Goal: Task Accomplishment & Management: Use online tool/utility

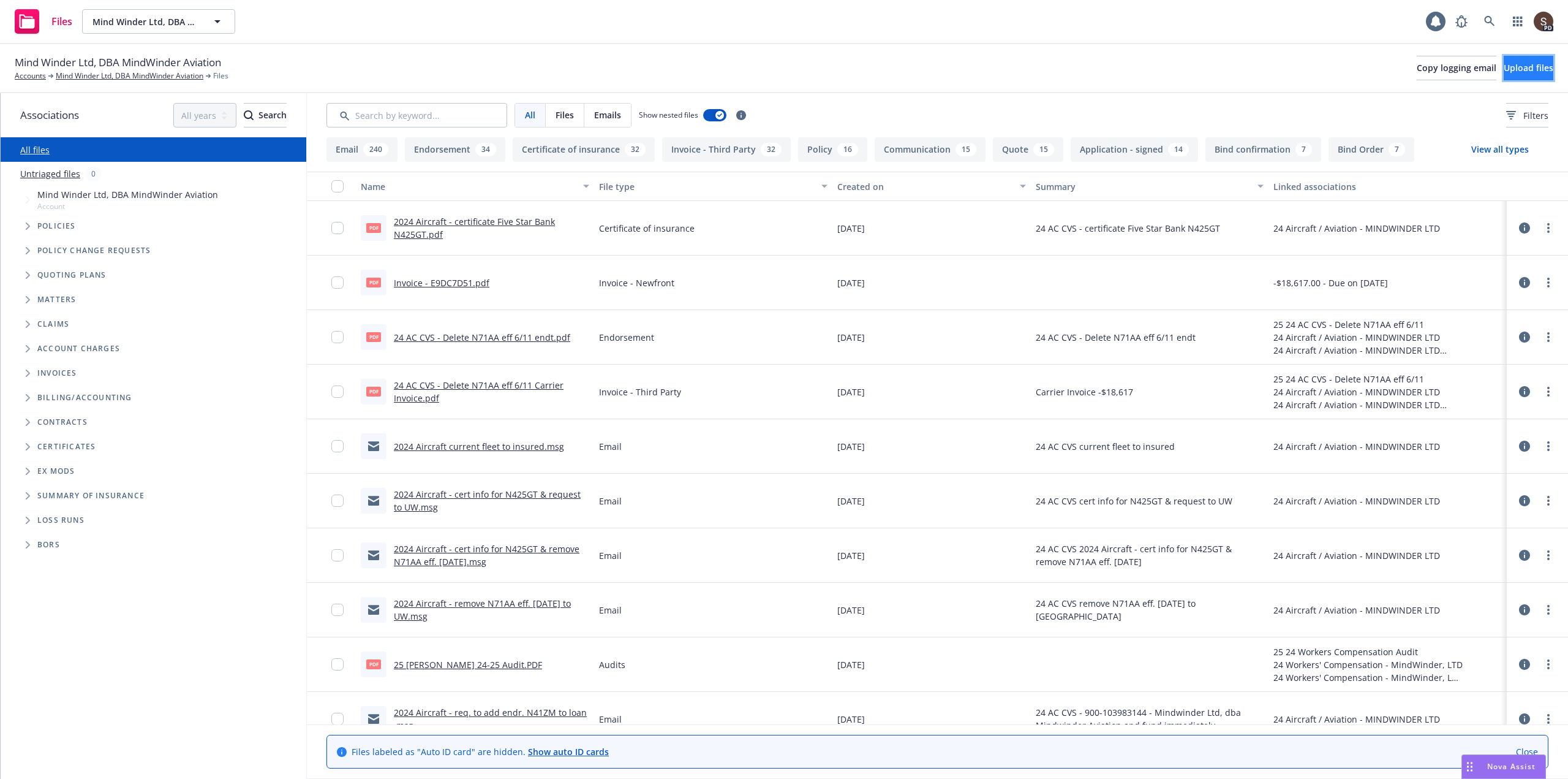
click at [1504, 65] on span "Upload files" at bounding box center [1528, 68] width 49 height 12
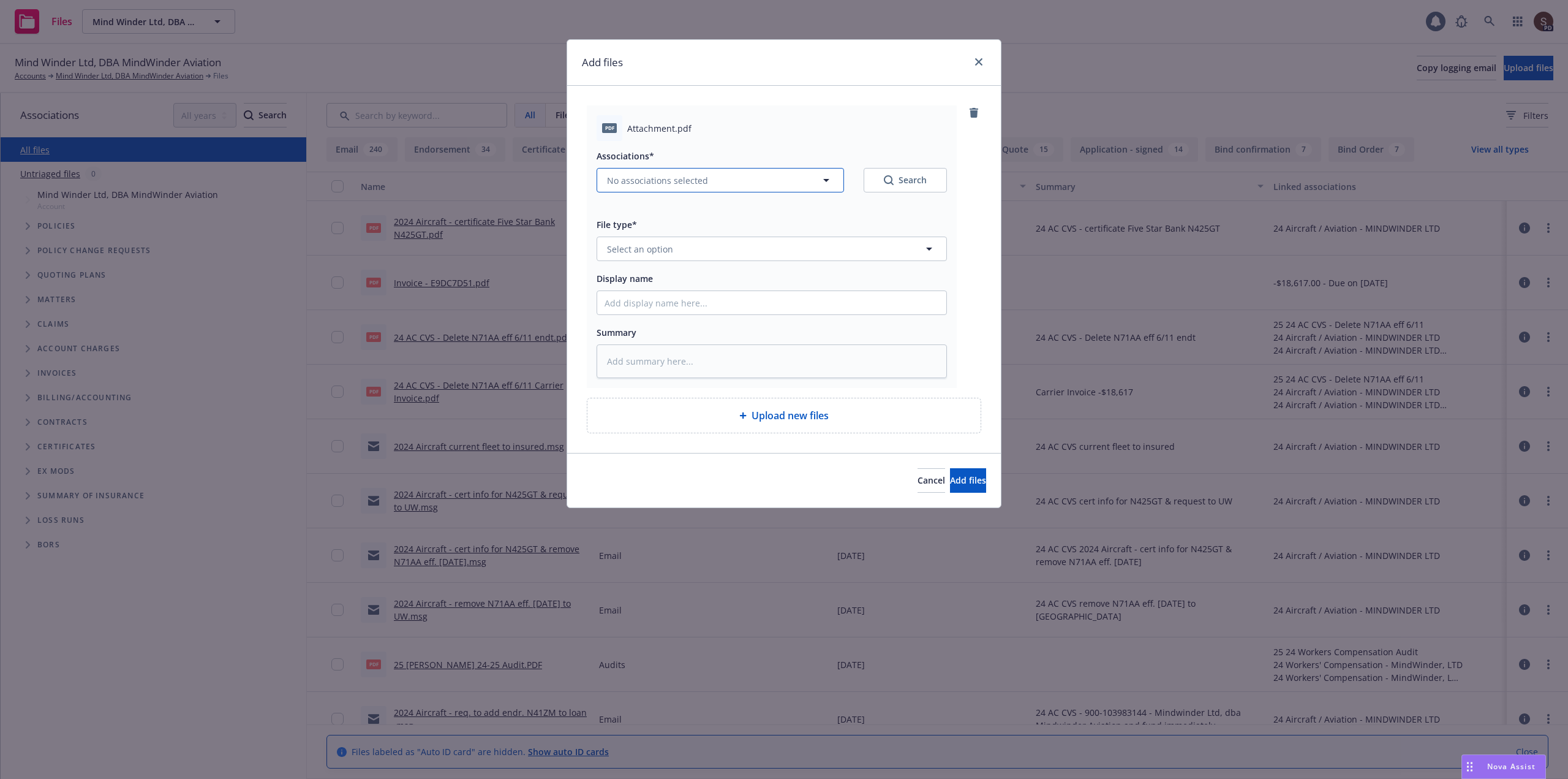
click at [831, 180] on icon "button" at bounding box center [826, 180] width 15 height 15
type textarea "x"
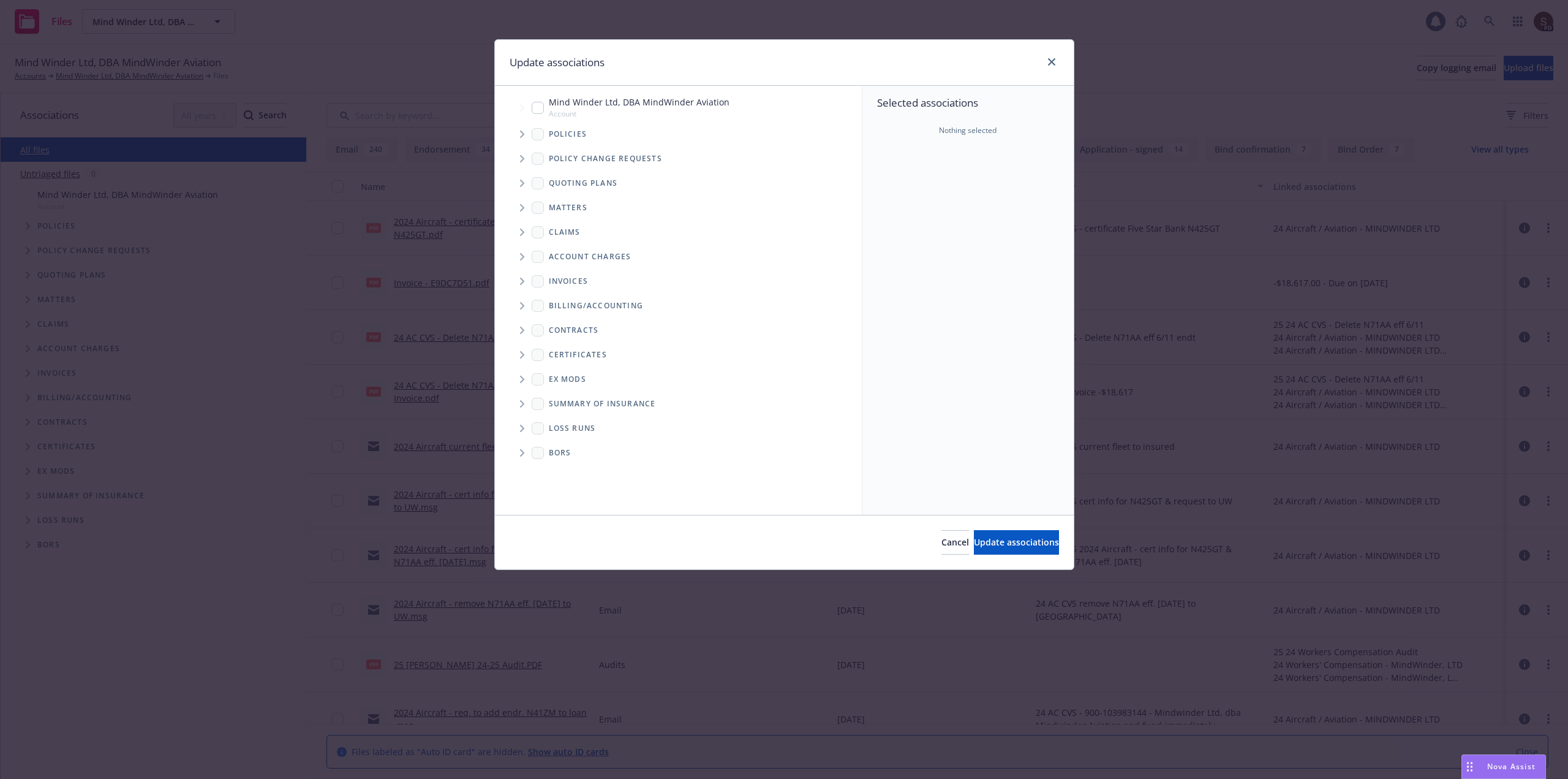
click at [535, 105] on input "Tree Example" at bounding box center [538, 108] width 13 height 13
checkbox input "true"
click at [986, 541] on span "Update associations" at bounding box center [1016, 542] width 85 height 12
type textarea "x"
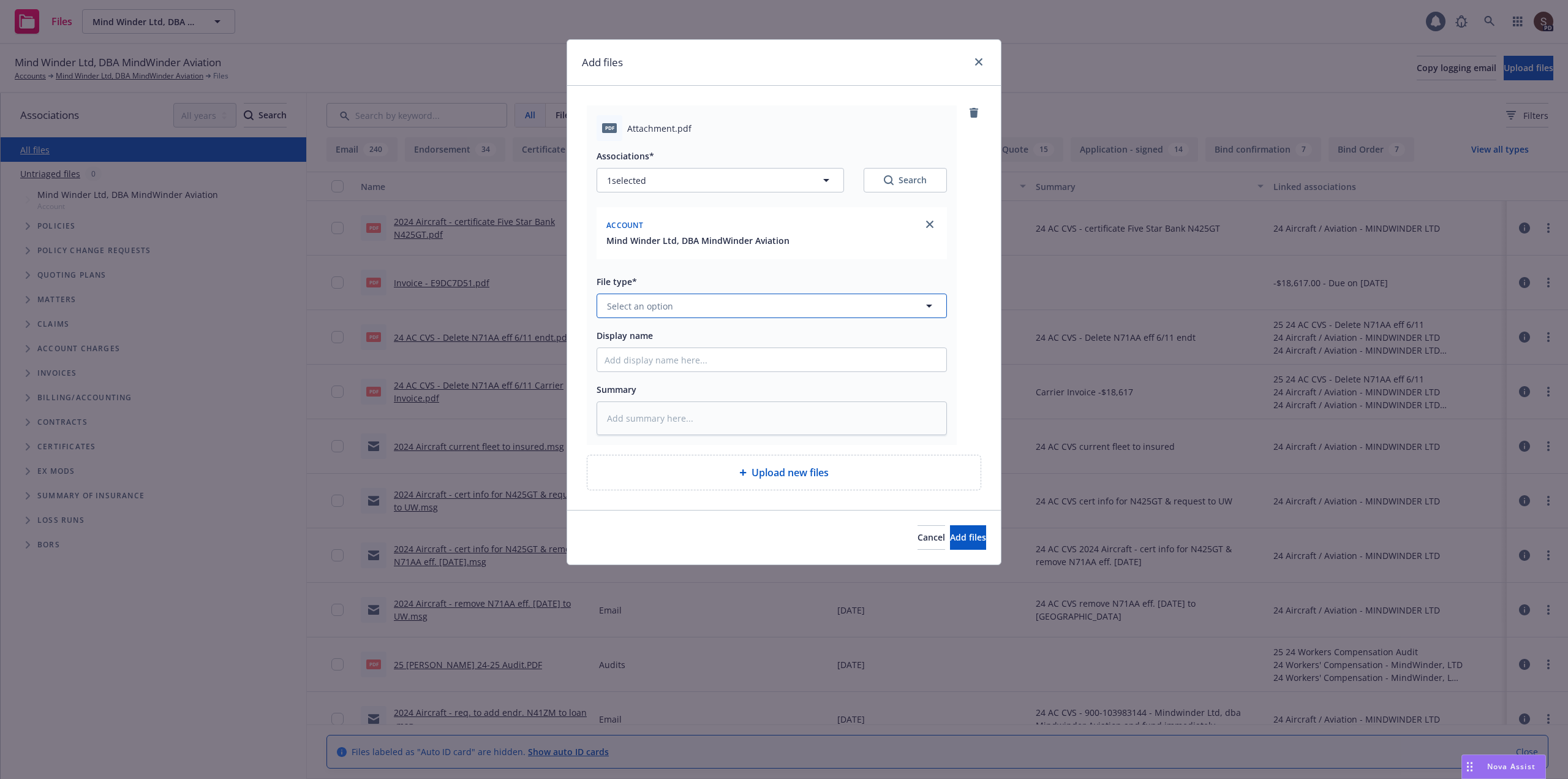
click at [707, 302] on button "Select an option" at bounding box center [772, 305] width 350 height 24
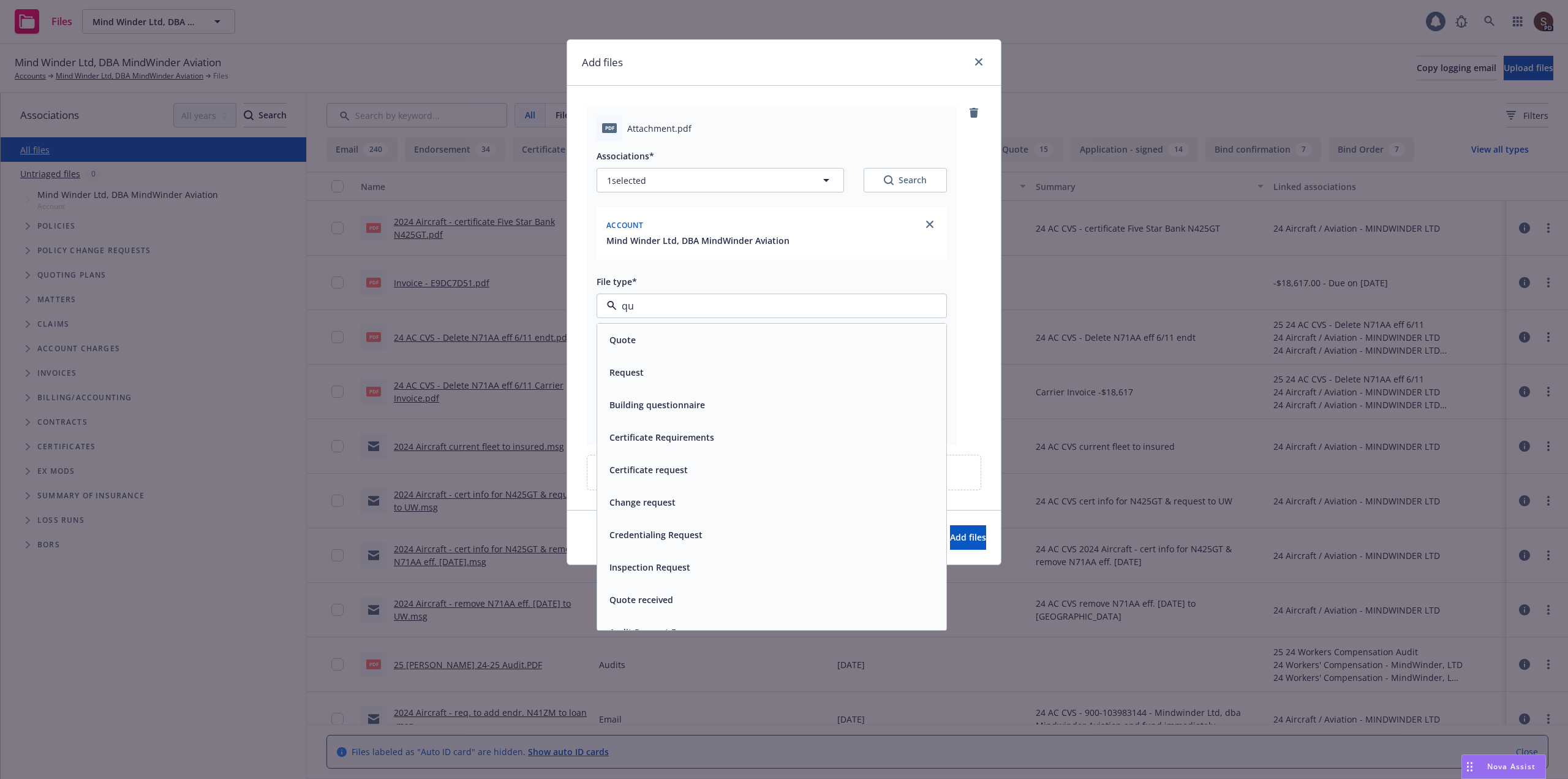
type input "quo"
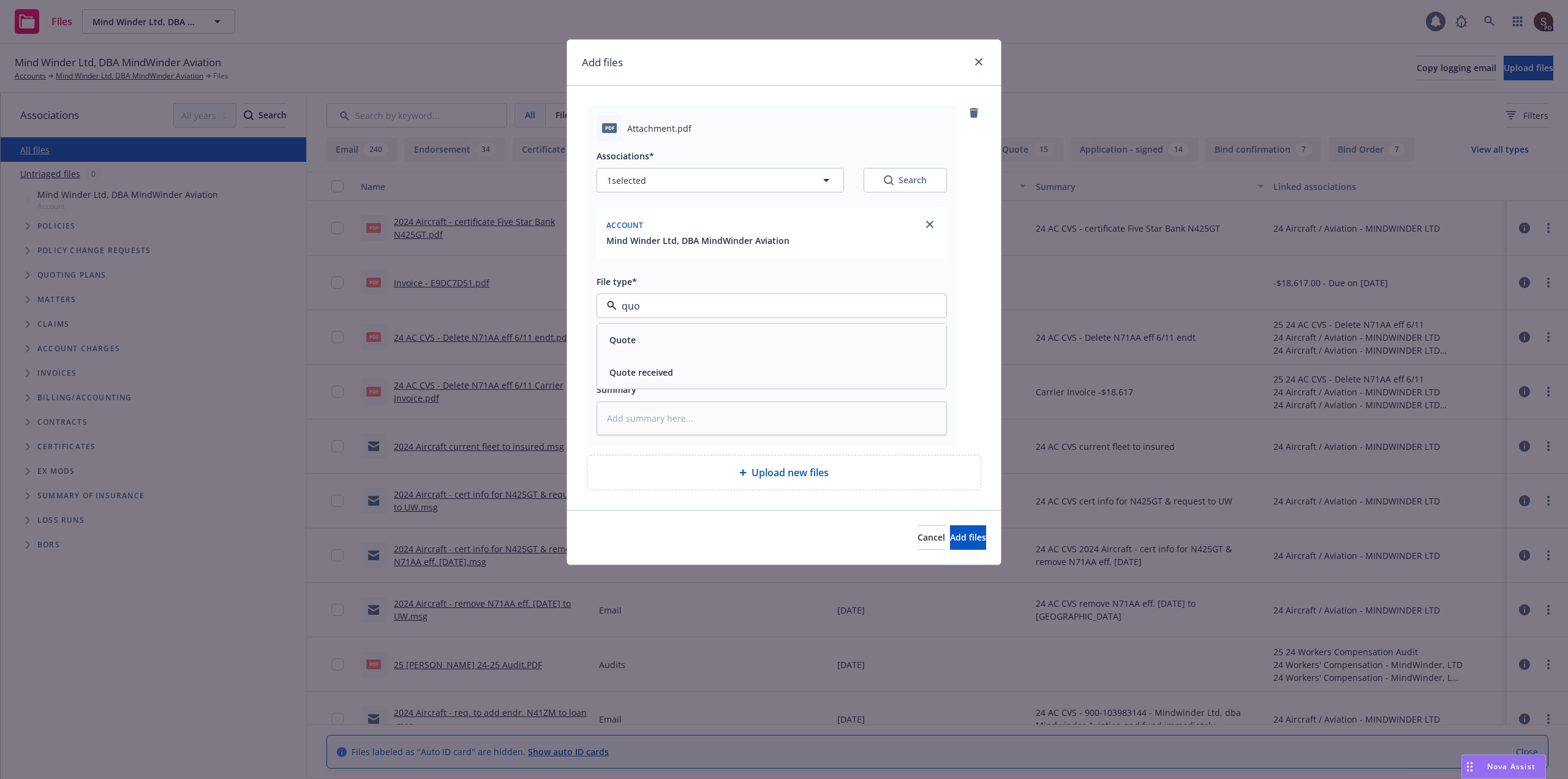
click at [664, 345] on div "Quote" at bounding box center [772, 340] width 335 height 18
click at [660, 365] on input "Display name" at bounding box center [772, 359] width 349 height 23
type textarea "x"
type input "2"
type textarea "x"
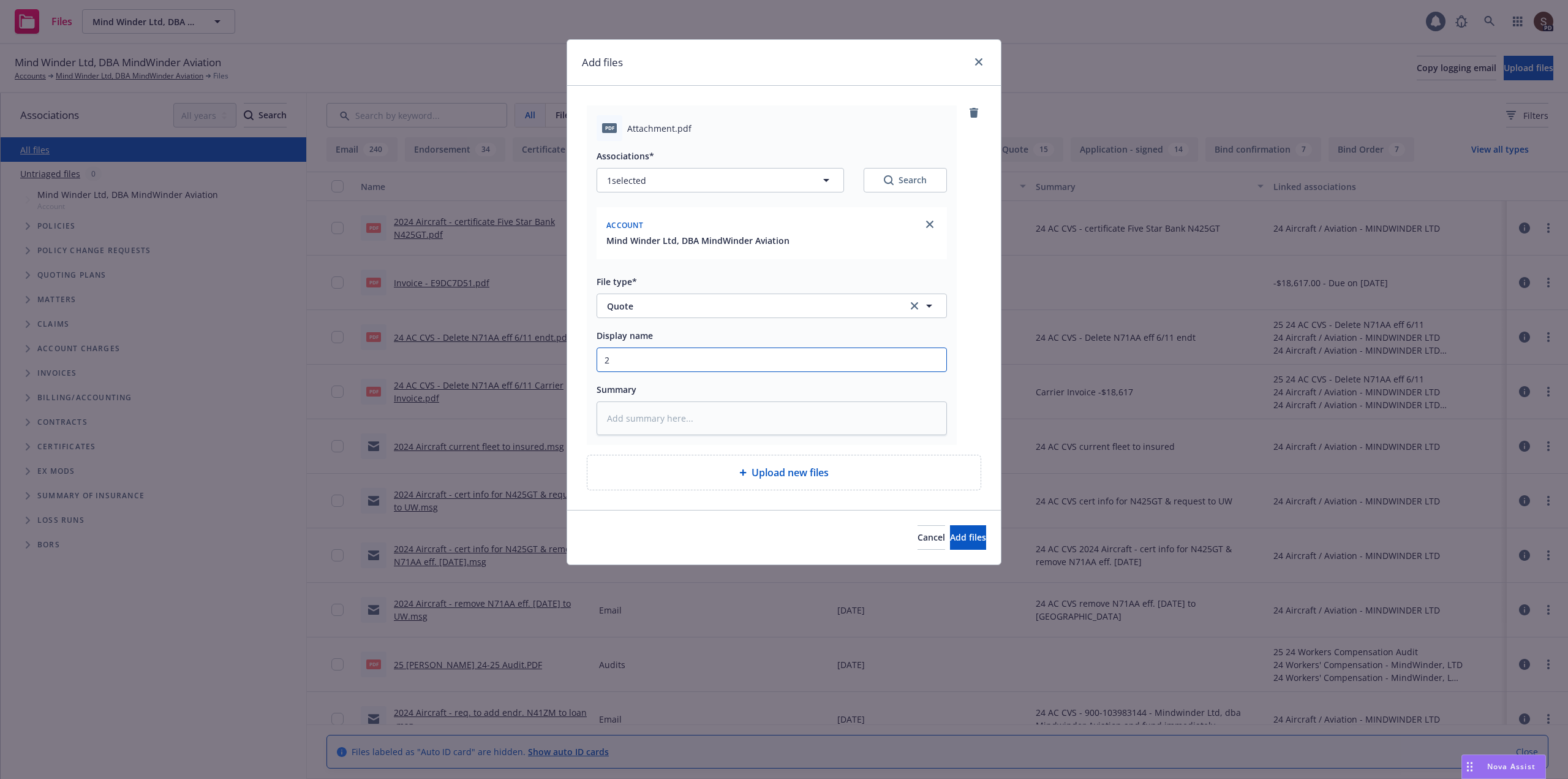
type input "20"
type textarea "x"
type input "202"
type textarea "x"
type input "2025"
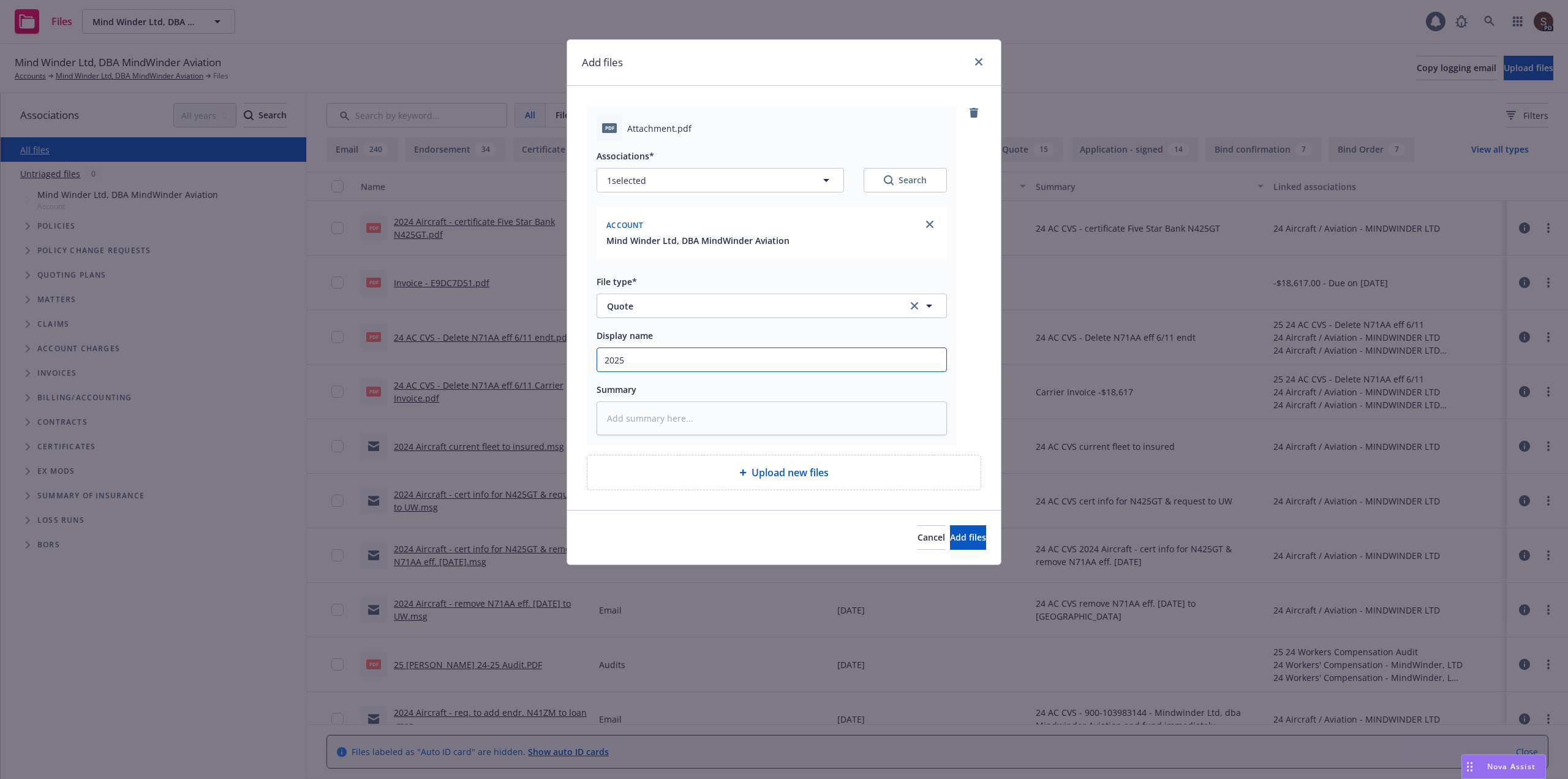
type textarea "x"
type input "2025"
type textarea "x"
type input "2025 C"
type textarea "x"
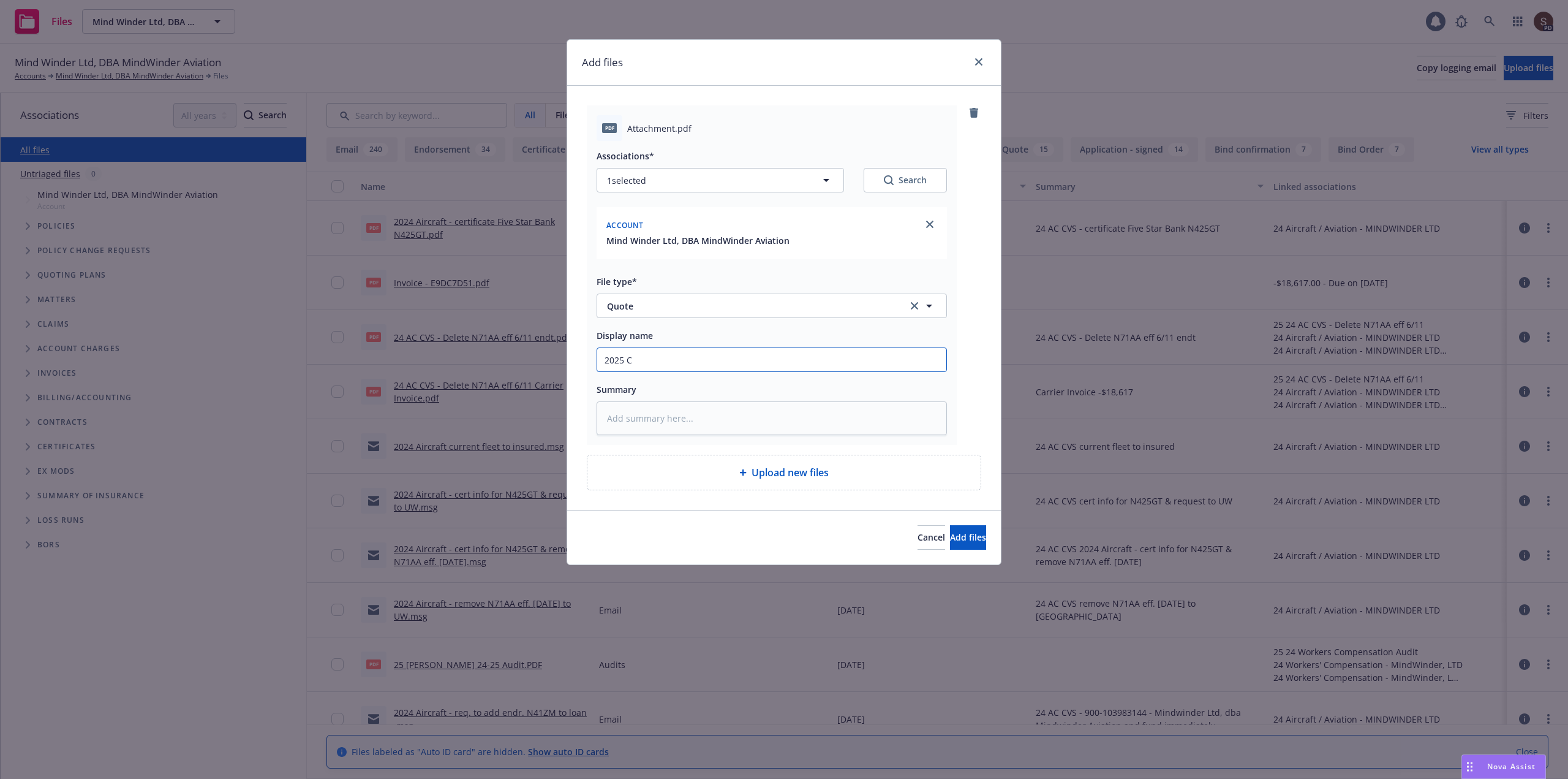
type input "2025 Co"
type textarea "x"
type input "2025 Com"
type textarea "x"
type input "2025 Come"
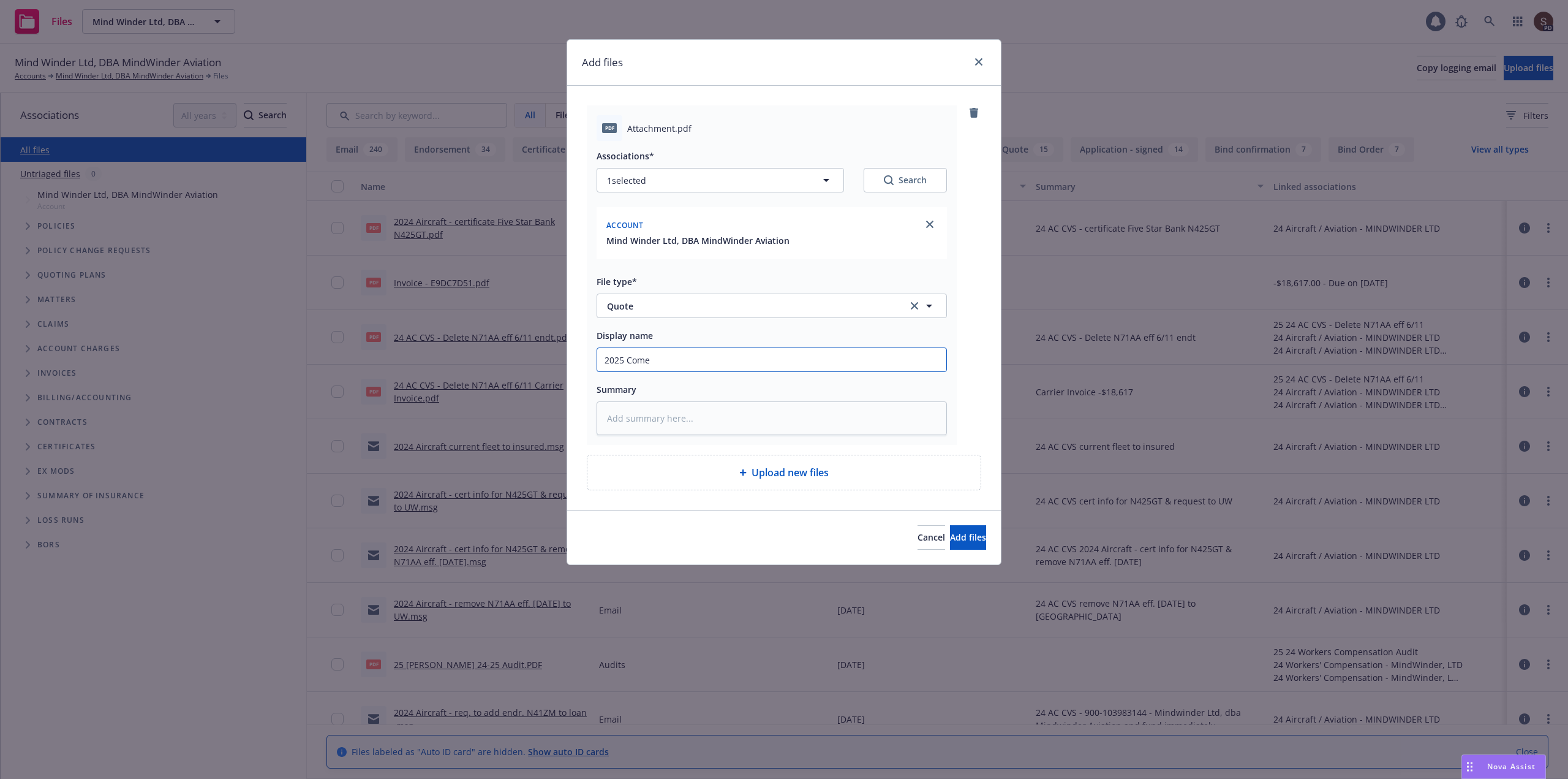
type textarea "x"
type input "2025 [PERSON_NAME]"
type textarea "x"
type input "2025 Comerc"
type textarea "x"
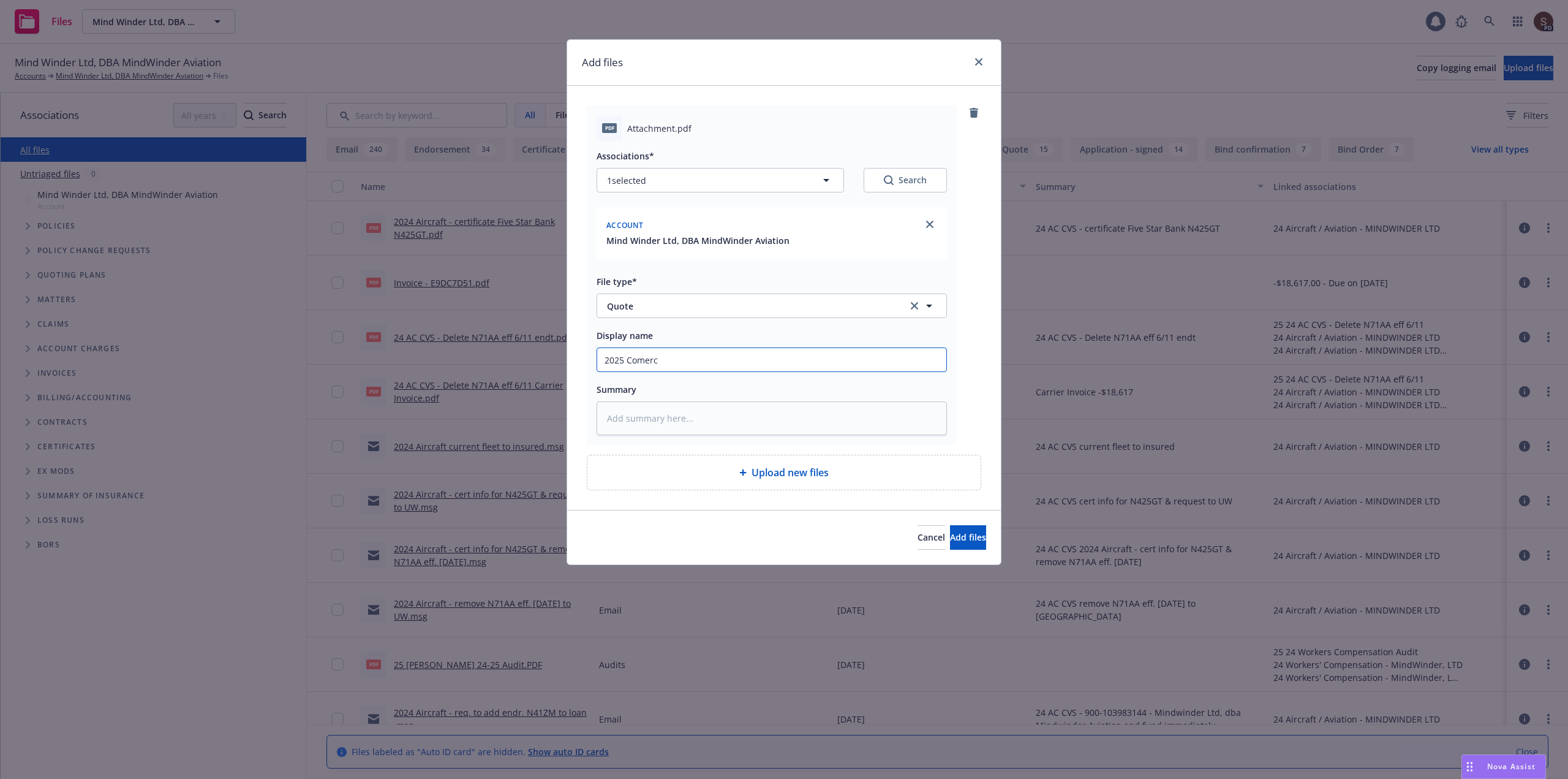
type input "2025 Comerci"
type textarea "x"
type input "2025 Comercia"
type textarea "x"
type input "2025 Comercial"
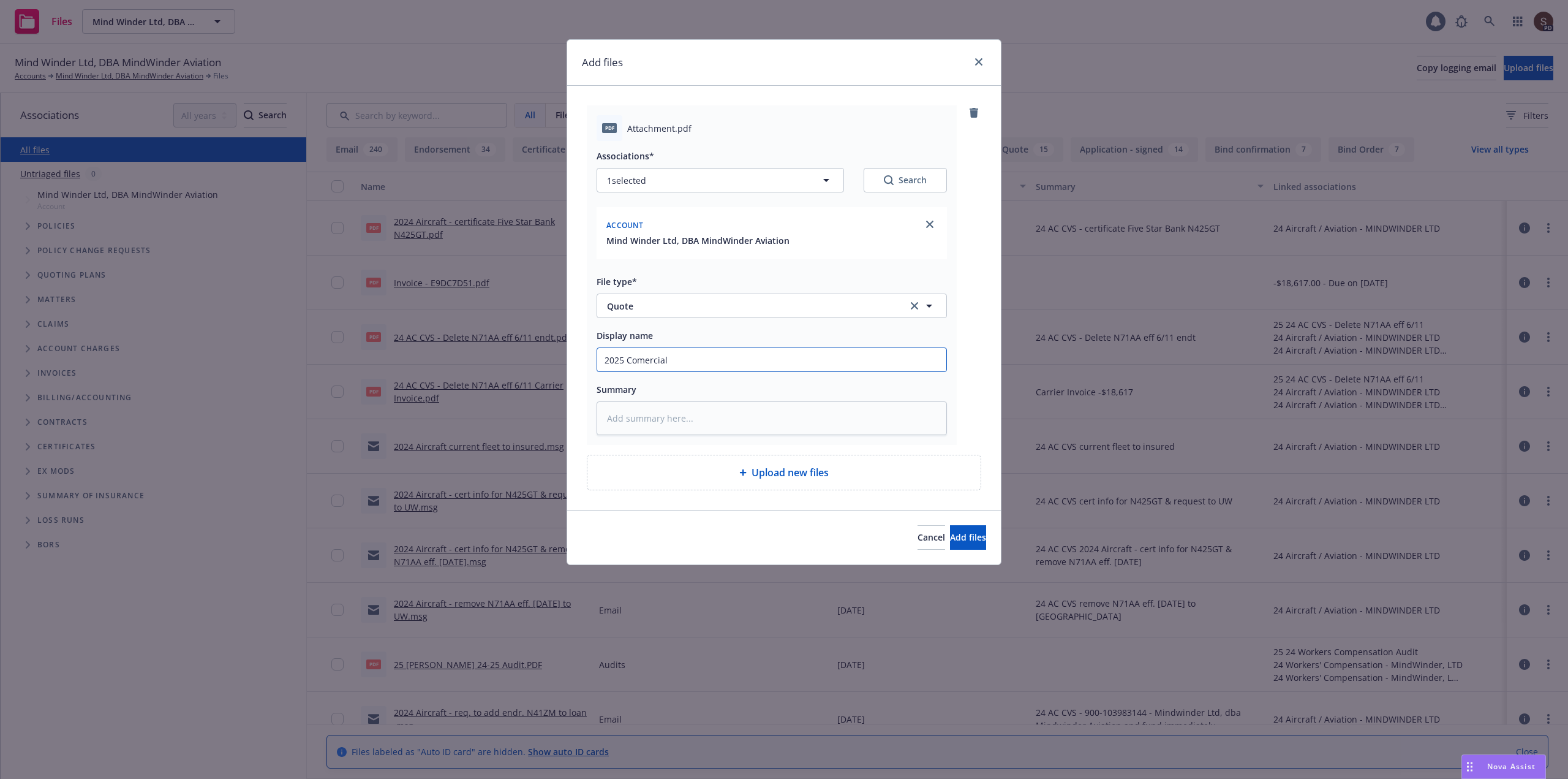
type textarea "x"
type input "2025 Comercial"
type textarea "x"
type input "2025 Comercial A"
type textarea "x"
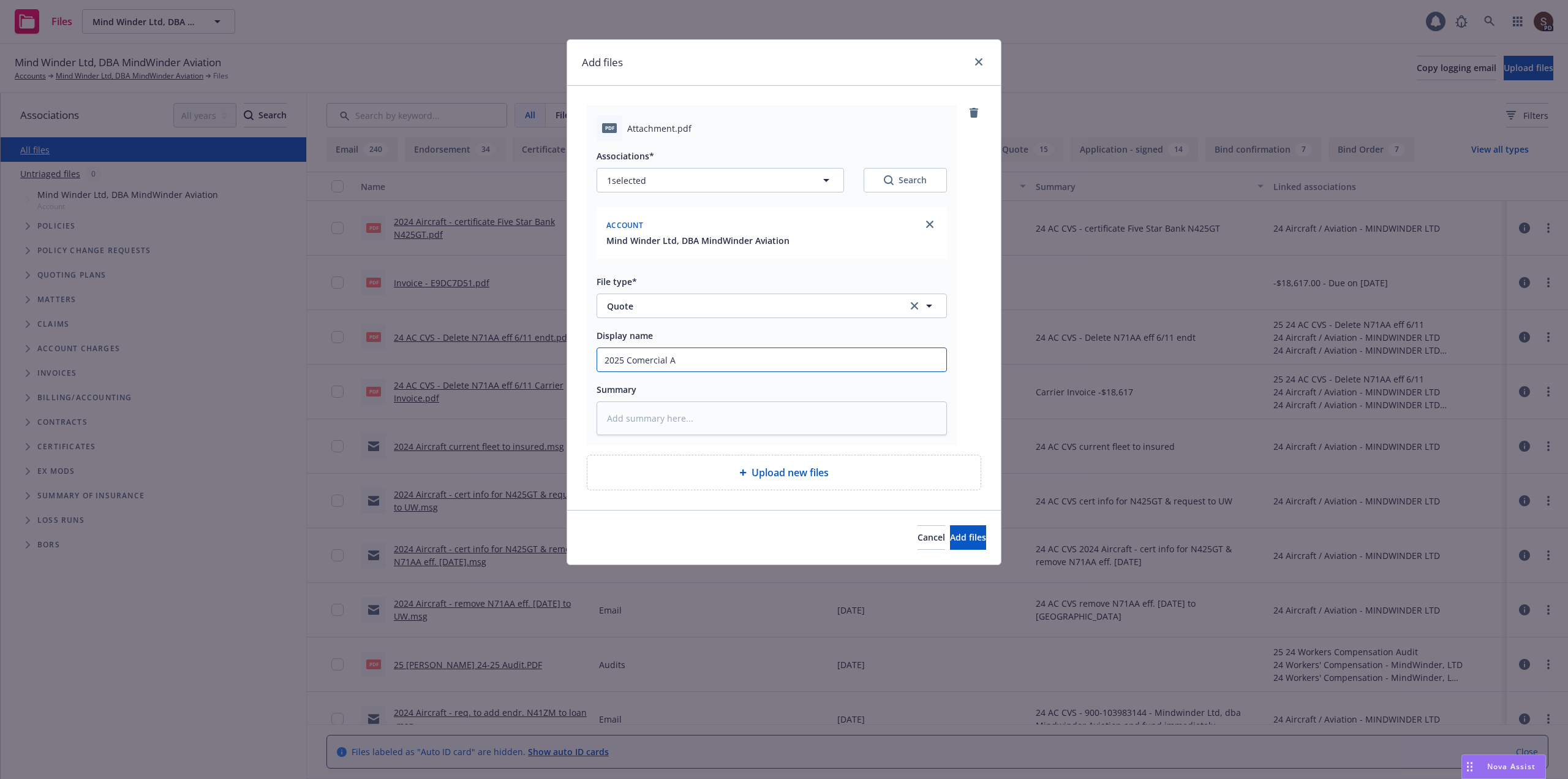
type input "2025 Comercial Au"
type textarea "x"
type input "2025 Comercial Aut"
type textarea "x"
type input "2025 Comercial Auto"
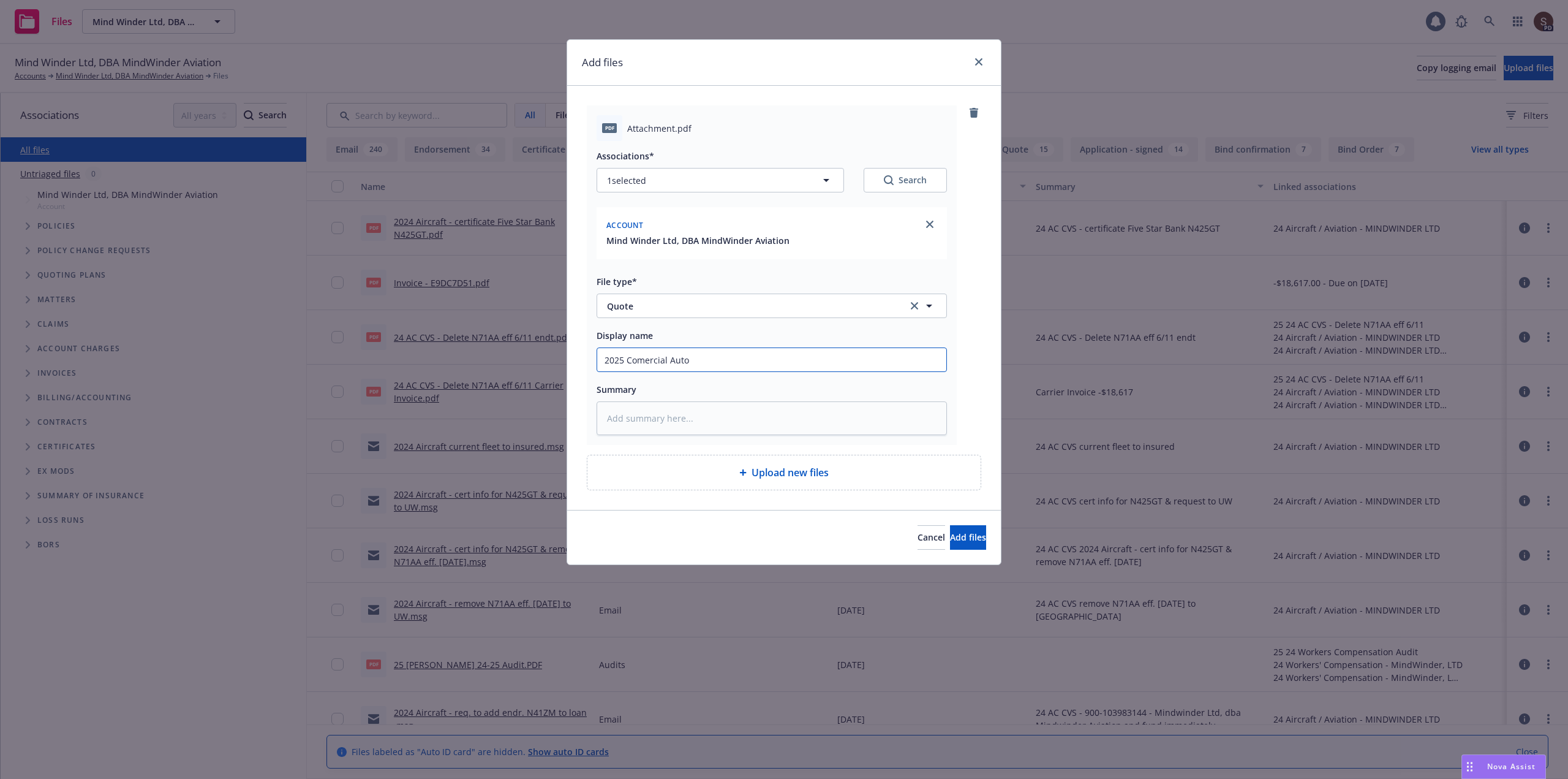
type textarea "x"
type input "2025 Comercial Auto"
type textarea "x"
type input "2025 Comercial Auto -"
type textarea "x"
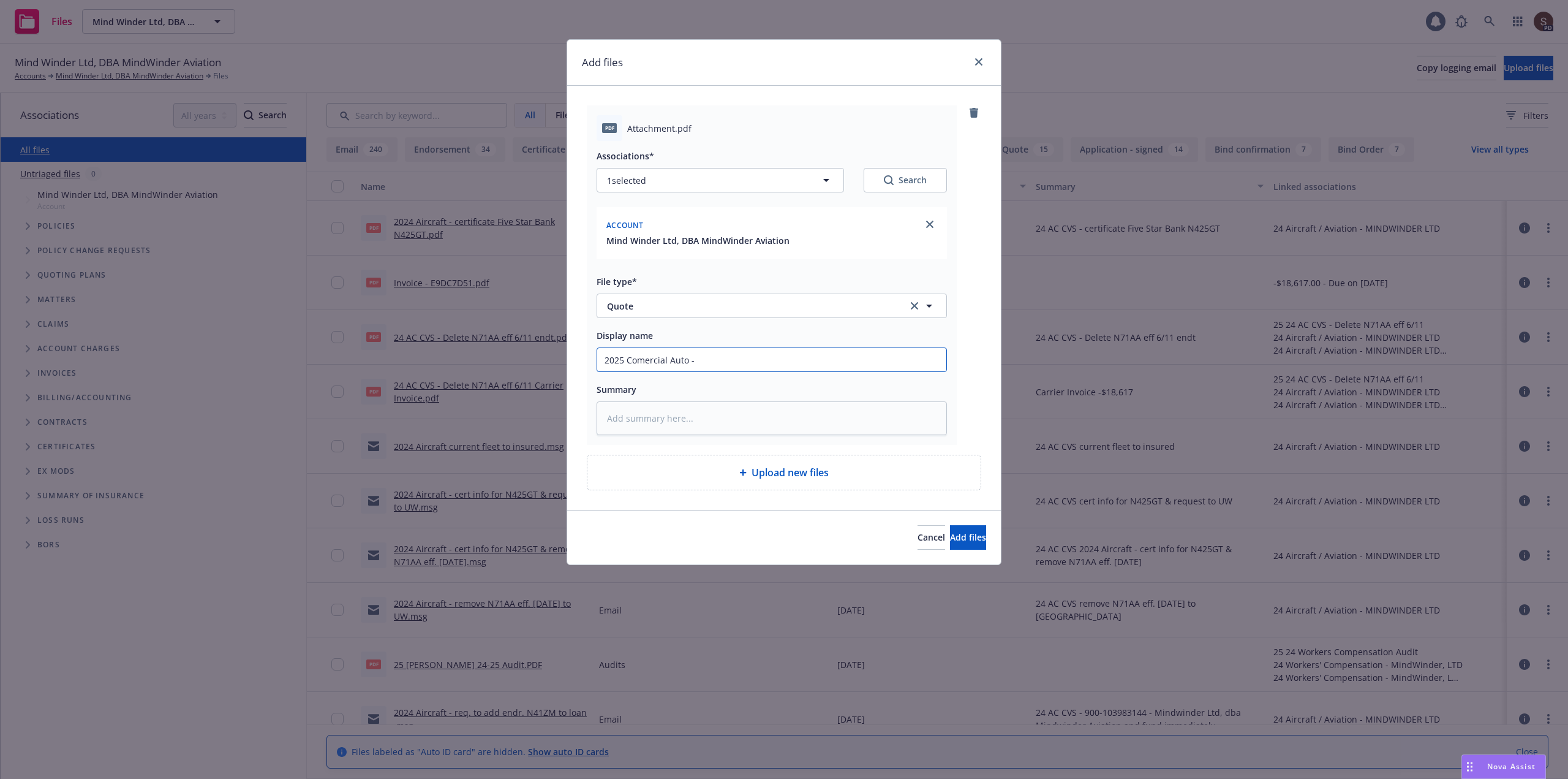
type input "2025 Comercial Auto -"
type textarea "x"
type input "2025 Comercial Auto - r"
type textarea "x"
type input "2025 Comercial Auto - rn"
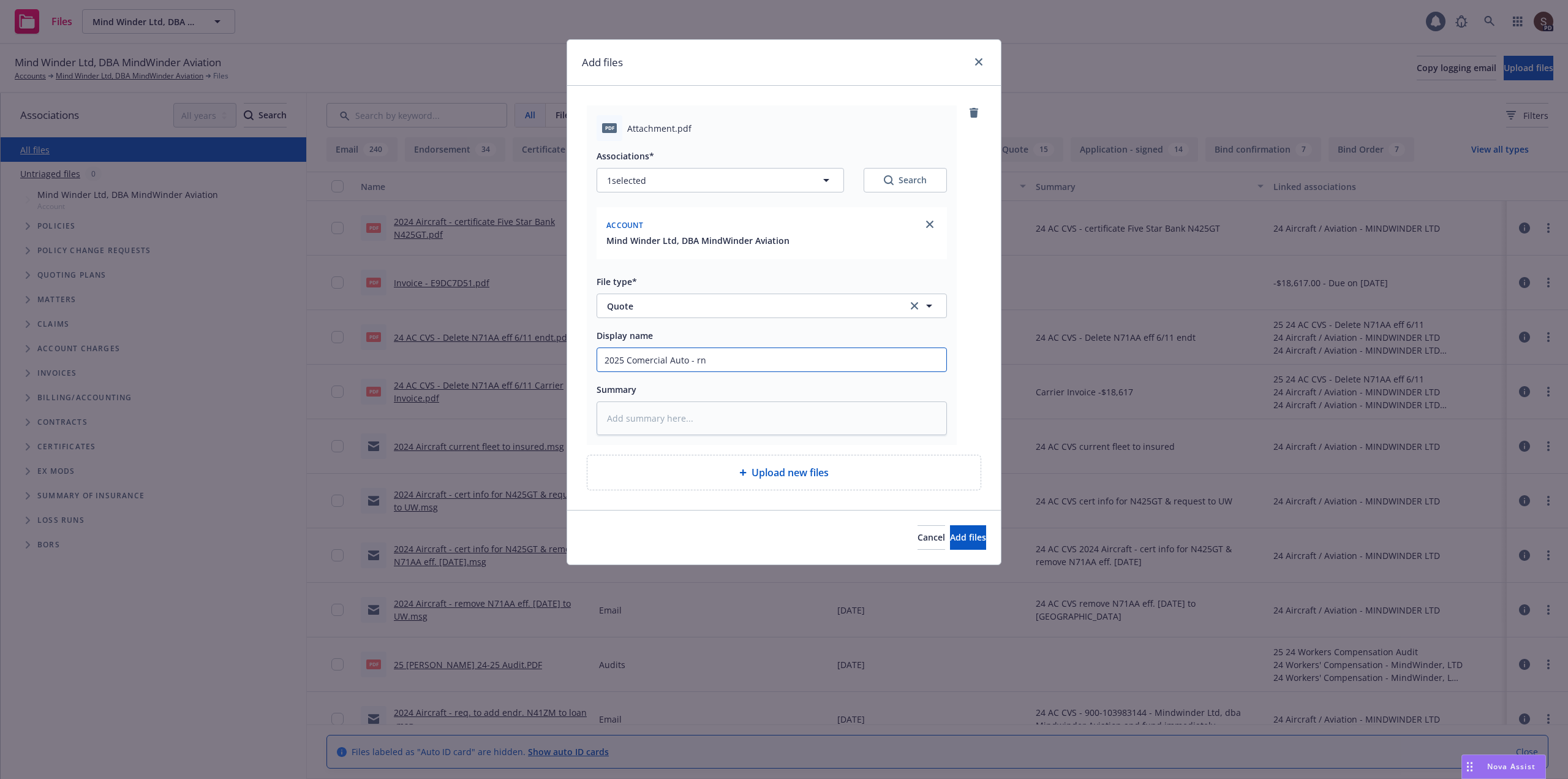
type textarea "x"
type input "2025 Comercial Auto - rne"
type textarea "x"
type input "2025 Comercial Auto - rnew"
type textarea "x"
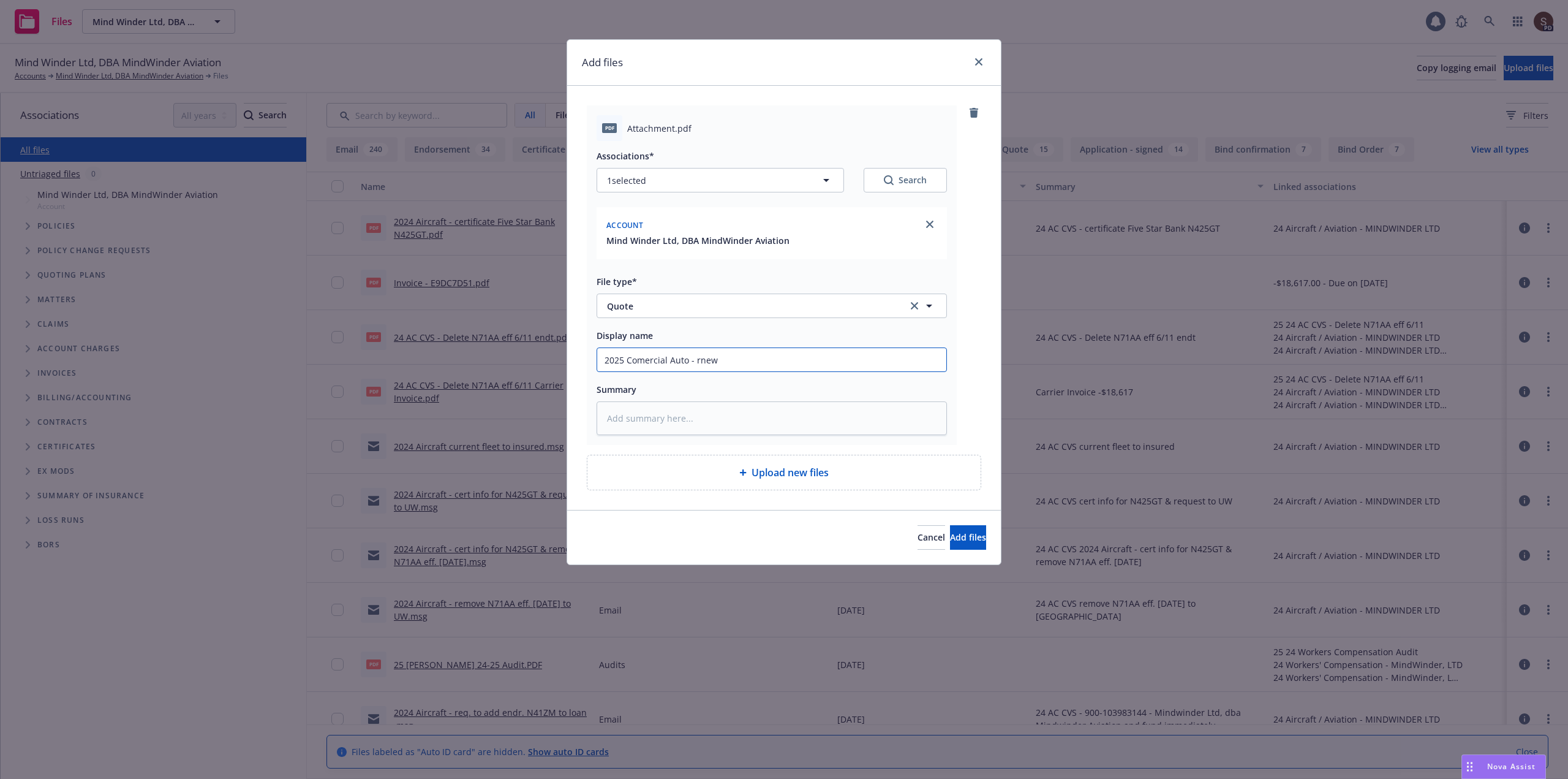
type input "2025 Comercial Auto - rnewa"
type textarea "x"
type input "2025 Comercial Auto - rnewal"
type textarea "x"
type input "2025 Comercial Auto - rnewal"
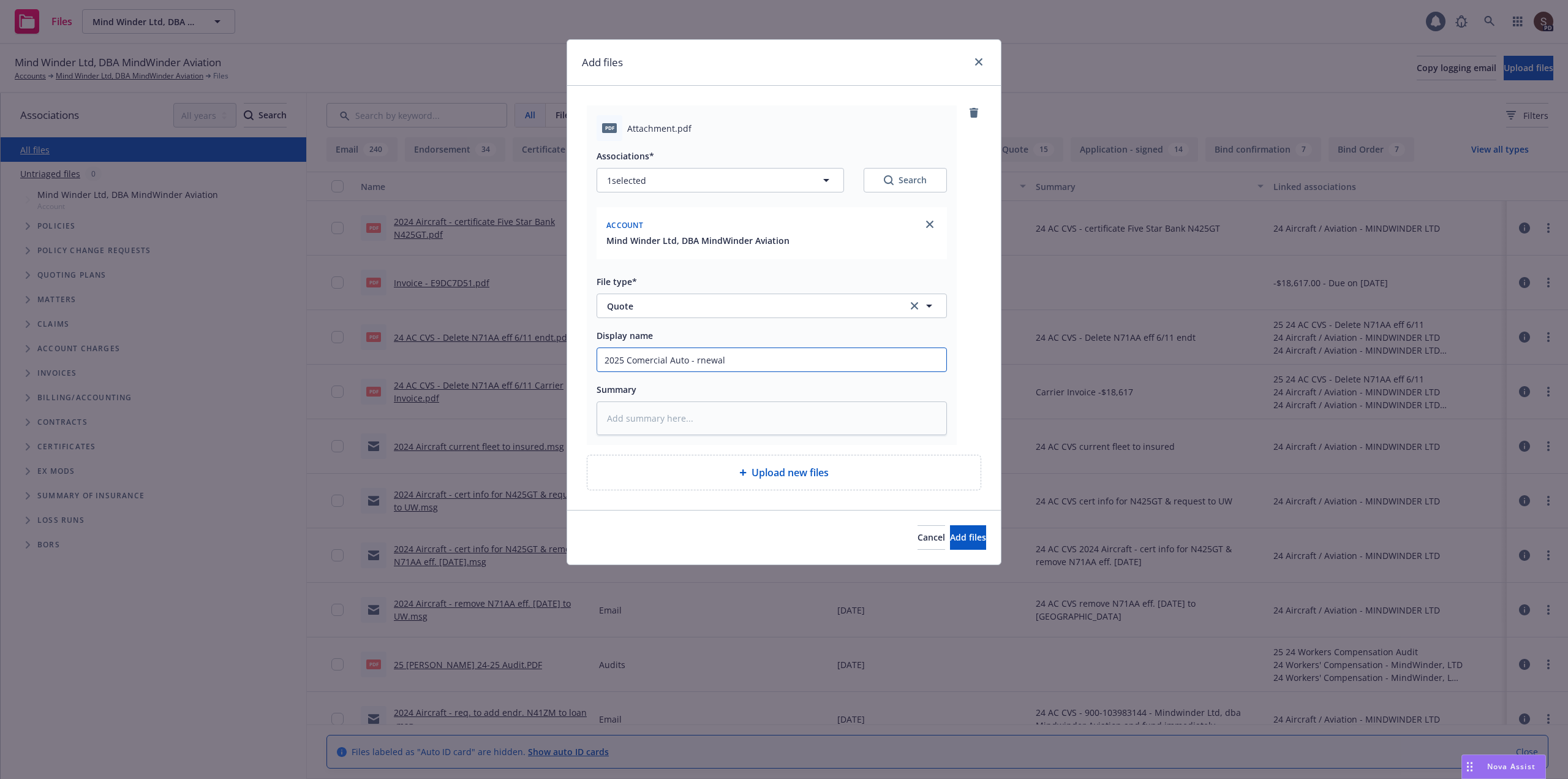
type textarea "x"
type input "2025 Comercial Auto - rnewal q"
type textarea "x"
type input "2025 Comercial Auto - rnewal qu"
type textarea "x"
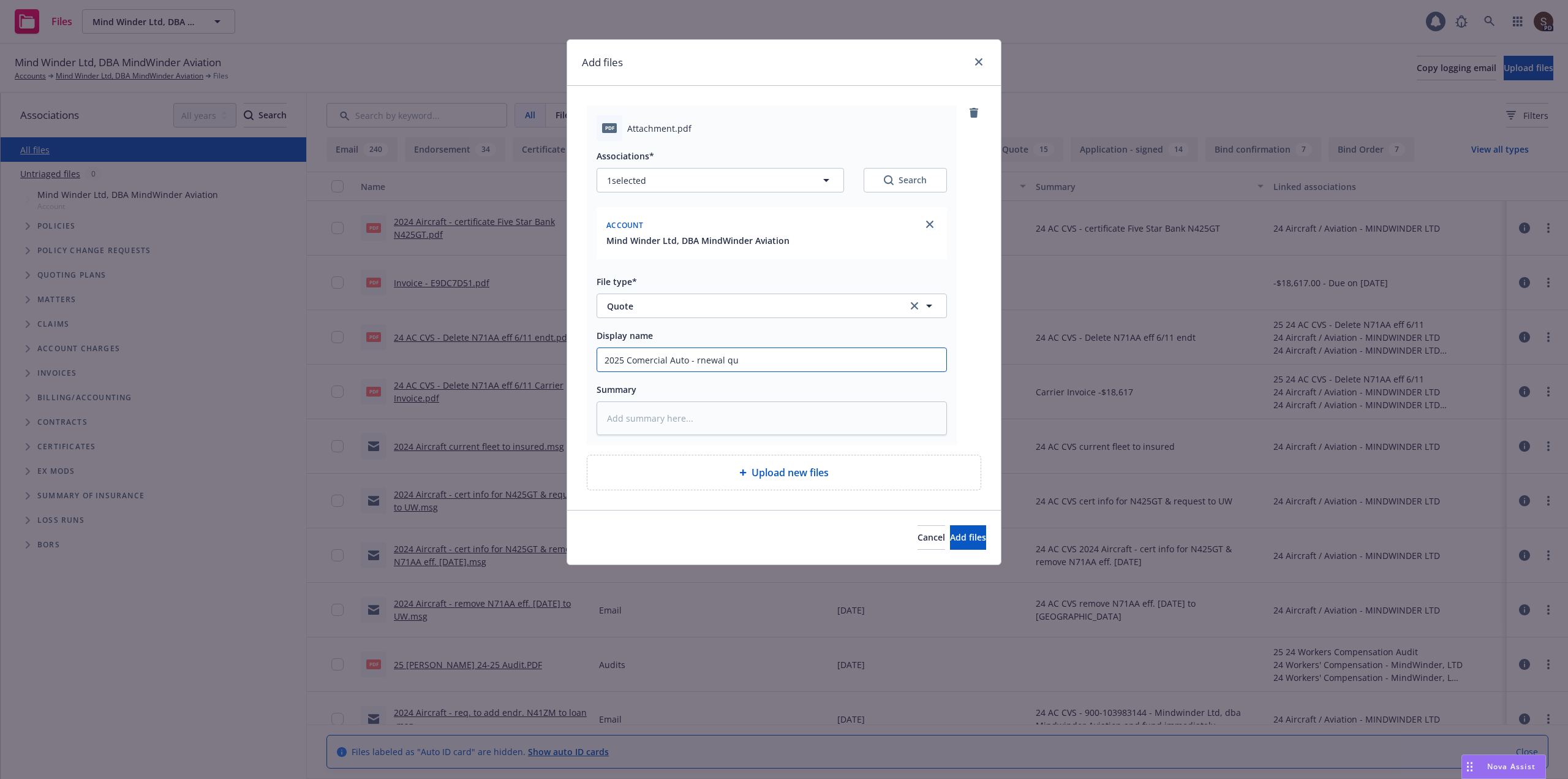
type input "2025 Comercial Auto - rnewal quo"
type textarea "x"
type input "2025 Comercial Auto - rnewal quot"
type textarea "x"
type input "2025 Comercial Auto - rnewal quote"
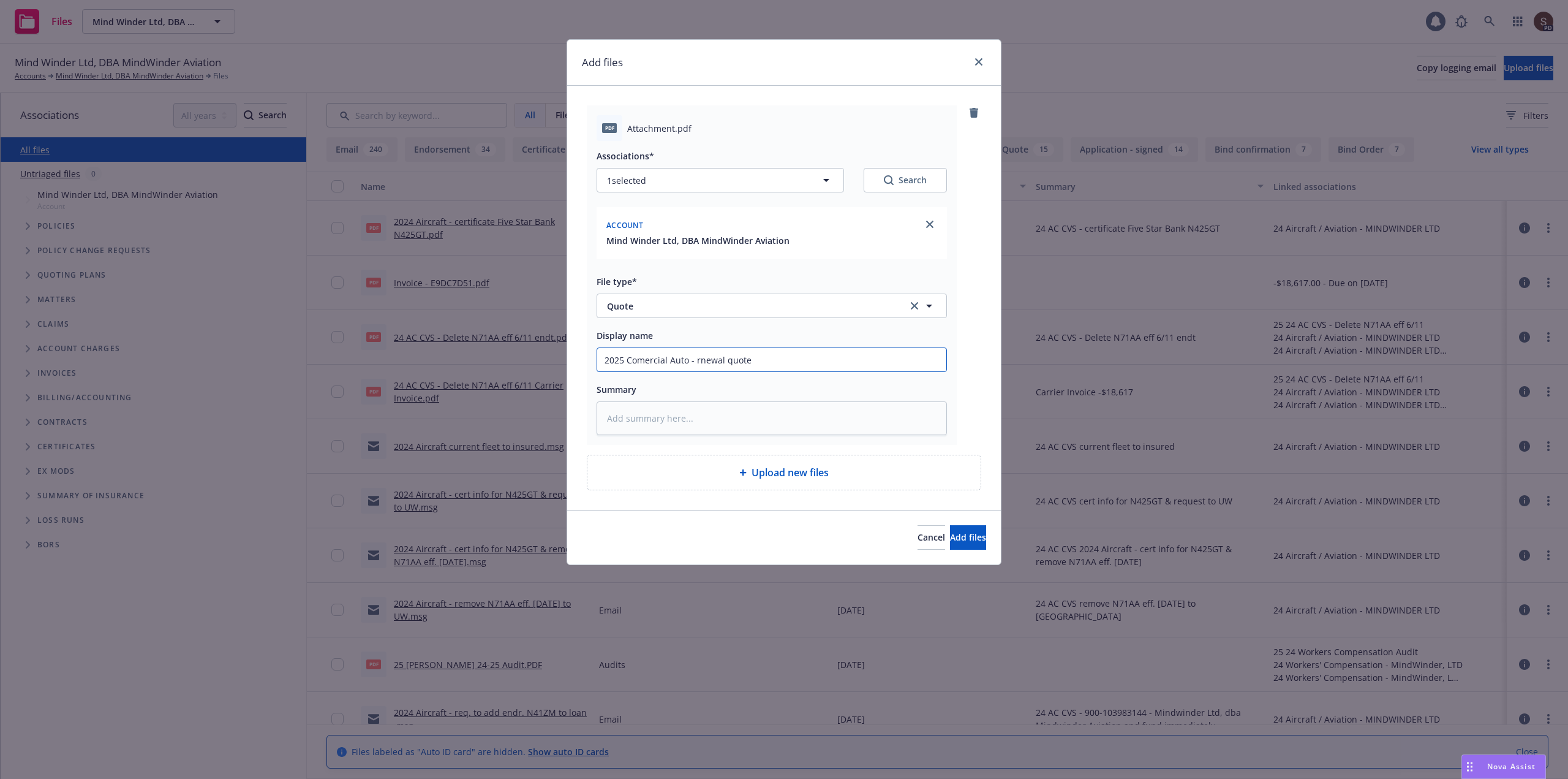
click at [643, 355] on input "2025 Comercial Auto - rnewal quote" at bounding box center [772, 359] width 349 height 23
type textarea "x"
type input "2025 Commercial Auto - rnewal quote"
click at [712, 364] on input "2025 Commercial Auto - rnewal quote" at bounding box center [772, 359] width 349 height 23
type textarea "x"
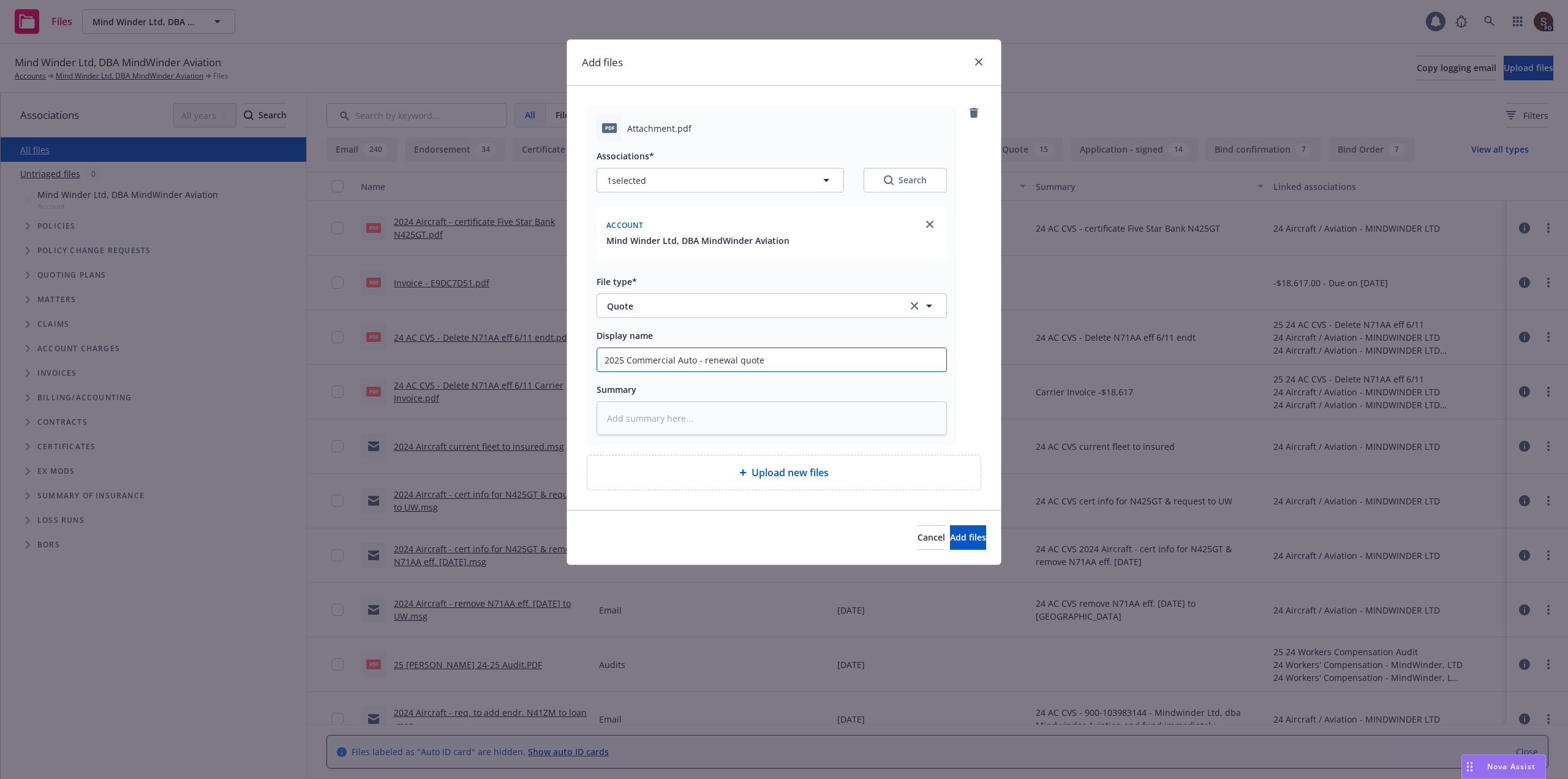
type input "2025 Commercial Auto - renewal quote"
click at [682, 415] on textarea at bounding box center [772, 418] width 350 height 34
type textarea "x"
type textarea "2"
type textarea "x"
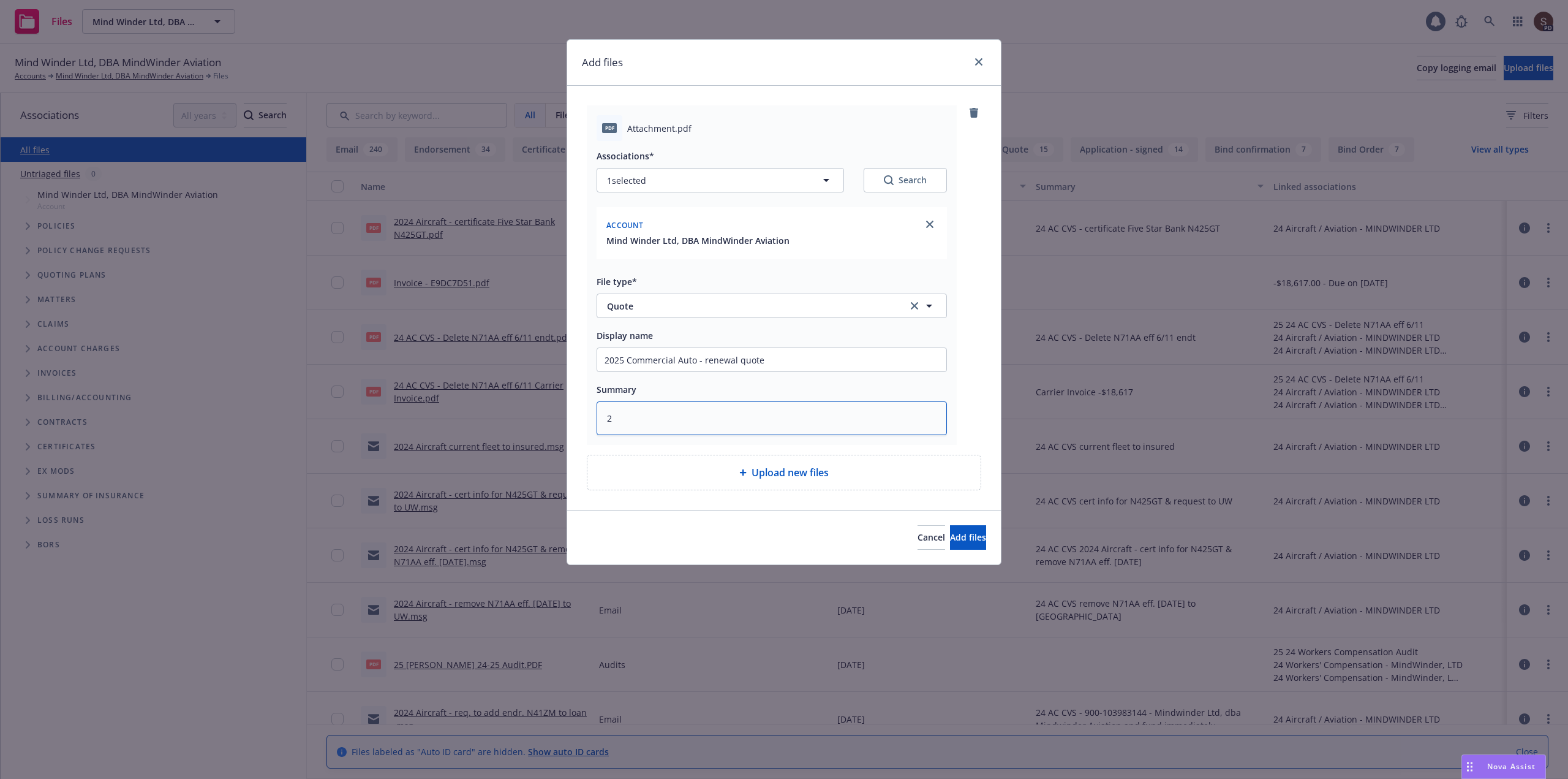
type textarea "25"
type textarea "x"
type textarea "25"
type textarea "x"
type textarea "25 B"
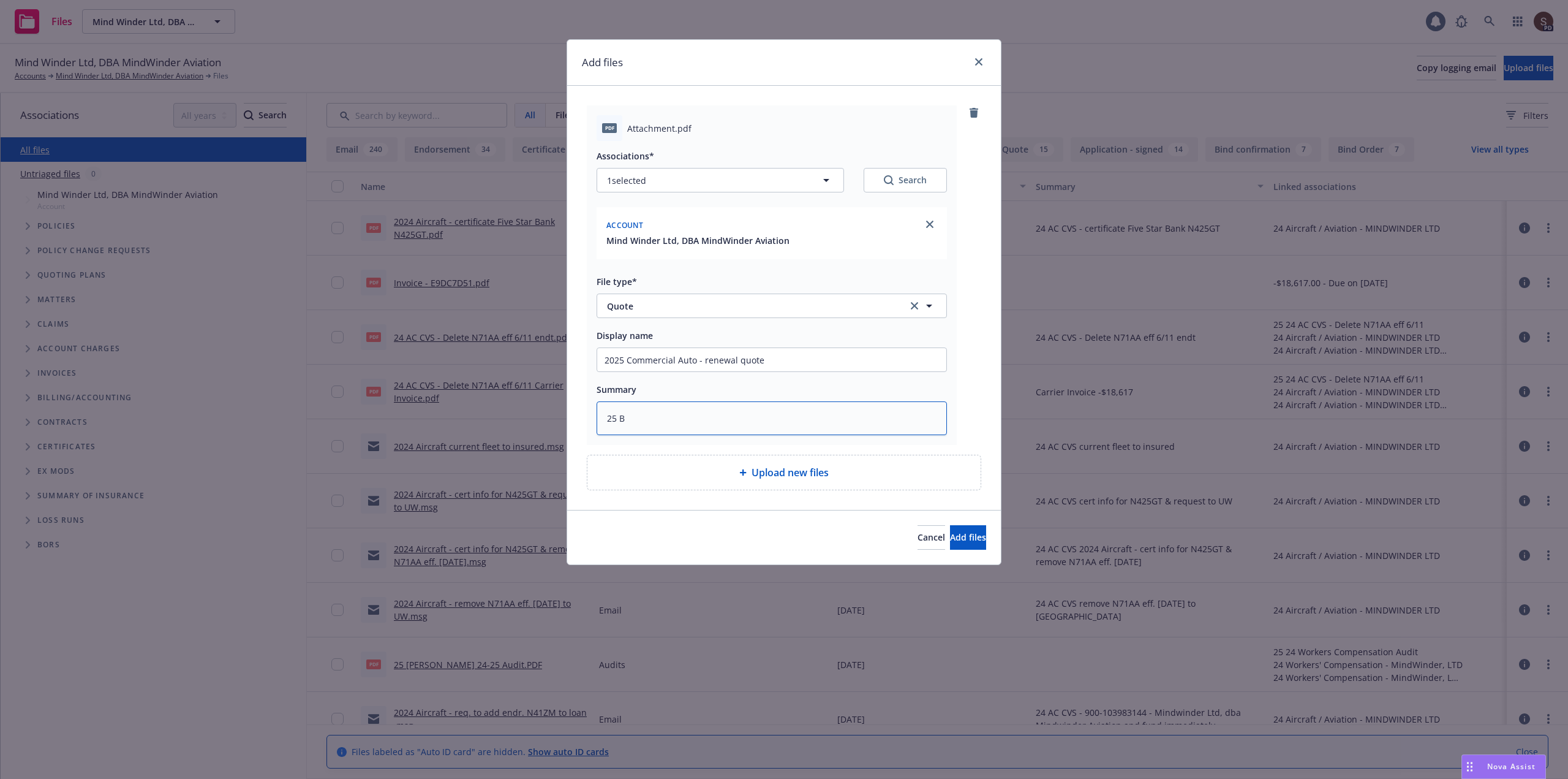
type textarea "x"
type textarea "25 BA"
type textarea "x"
type textarea "25 BAU"
type textarea "x"
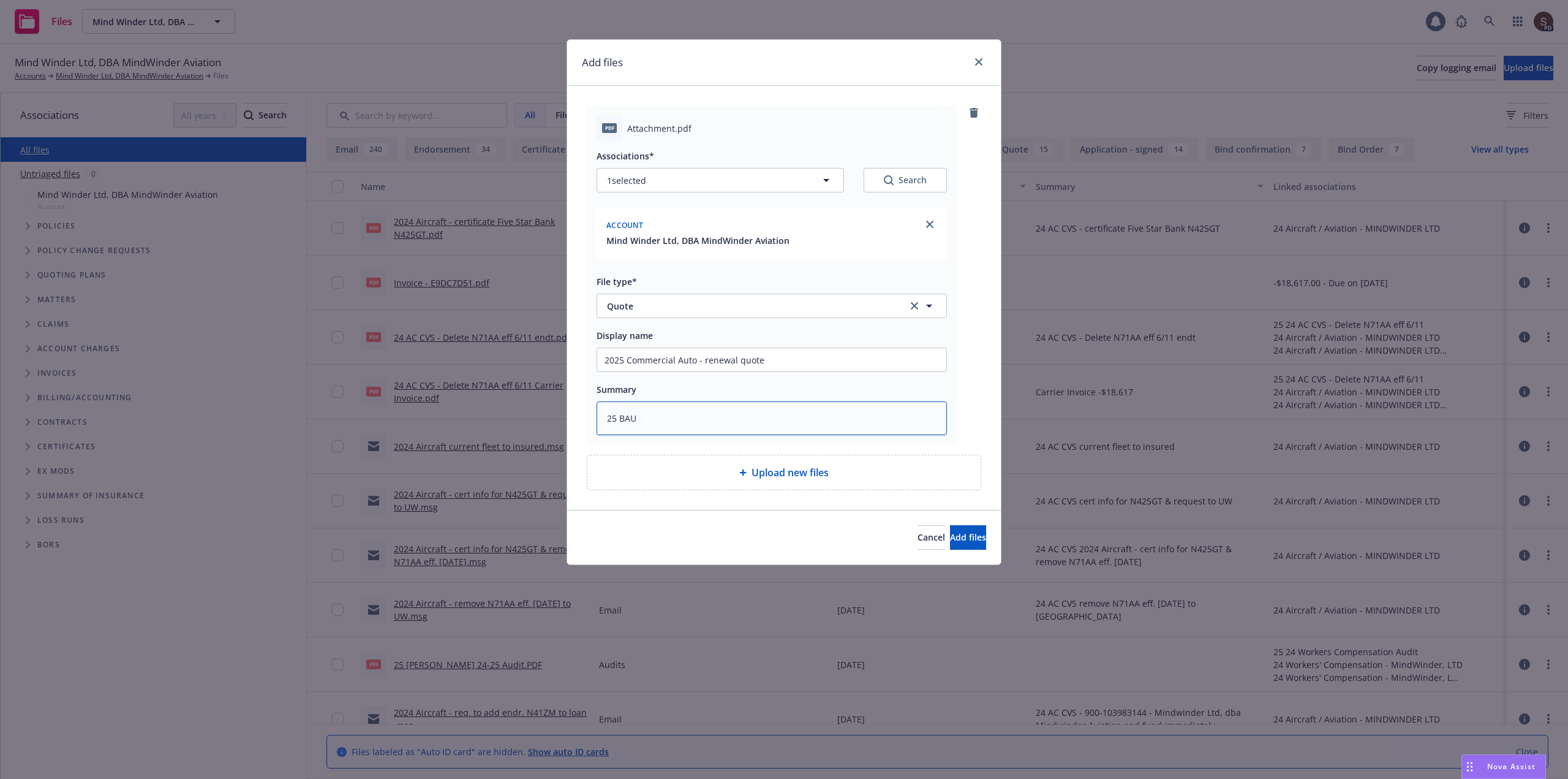
type textarea "25 BAUT"
type textarea "x"
type textarea "25 BAUT"
type textarea "x"
type textarea "25 BAUT A"
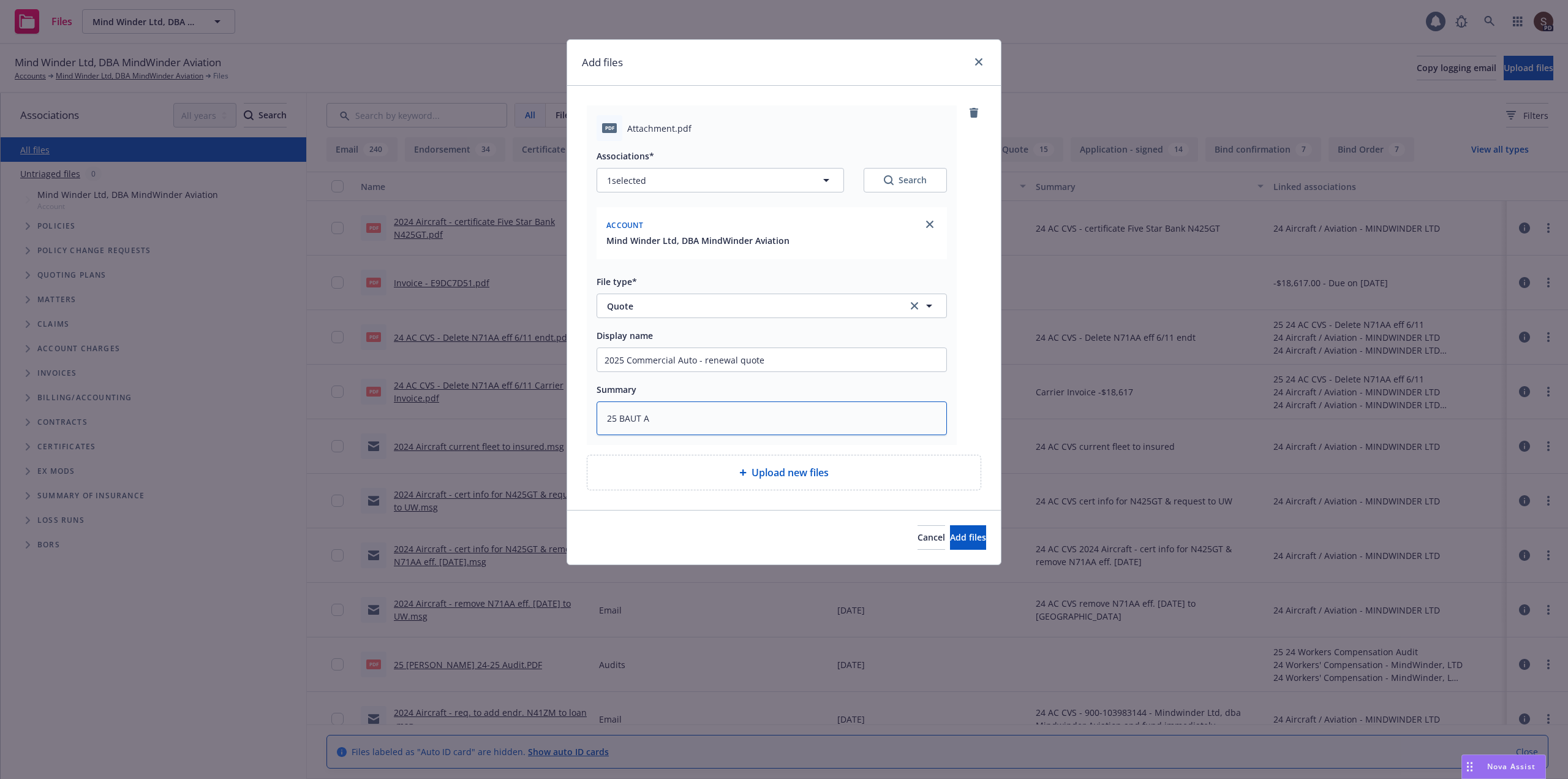
type textarea "x"
type textarea "25 BAUT AB"
type textarea "x"
type textarea "25 BAUT ABC"
type textarea "x"
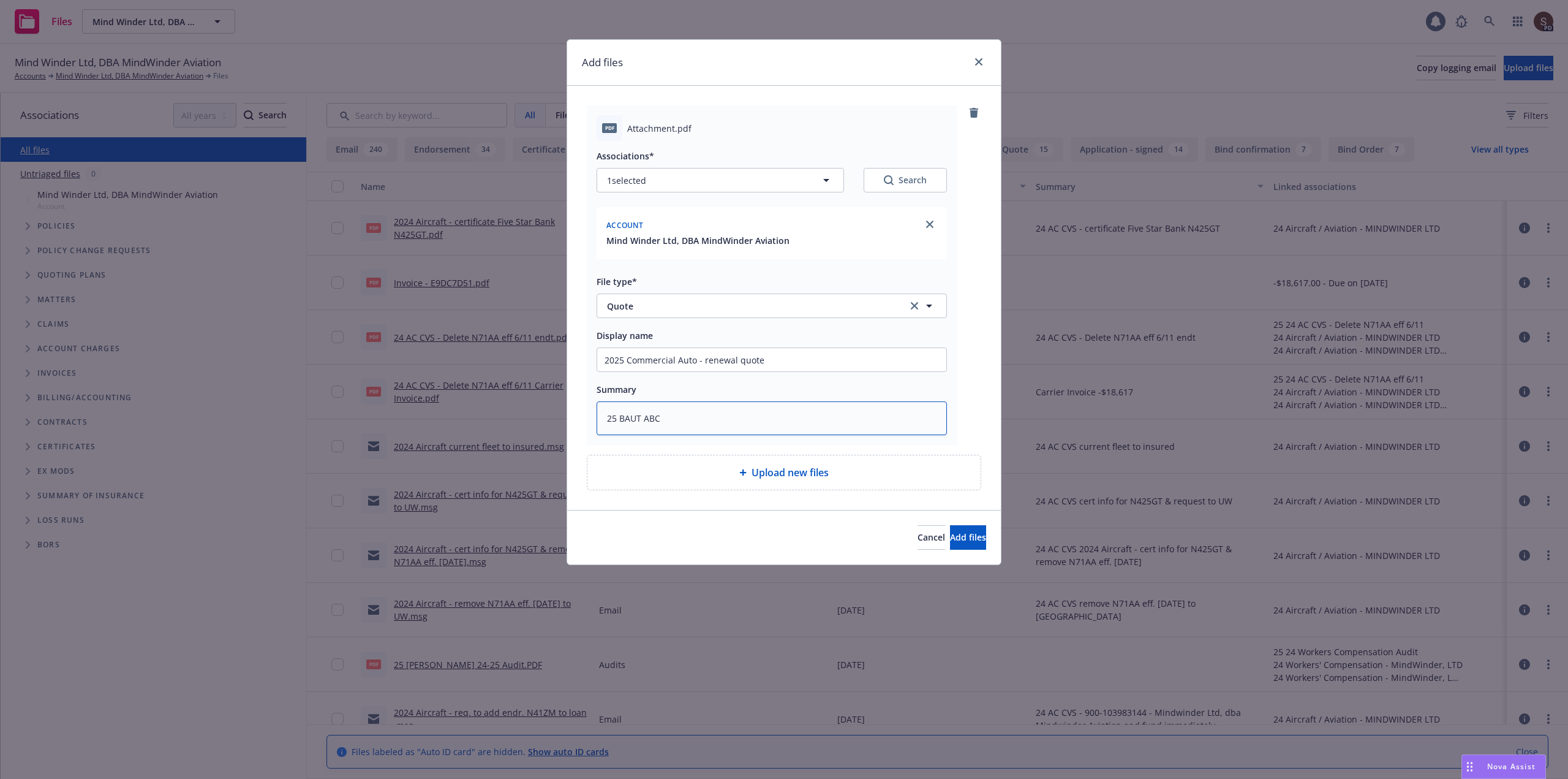
type textarea "25 BAUT ABC"
type textarea "x"
type textarea "25 BAUT ABC -"
type textarea "x"
type textarea "25 BAUT ABC -"
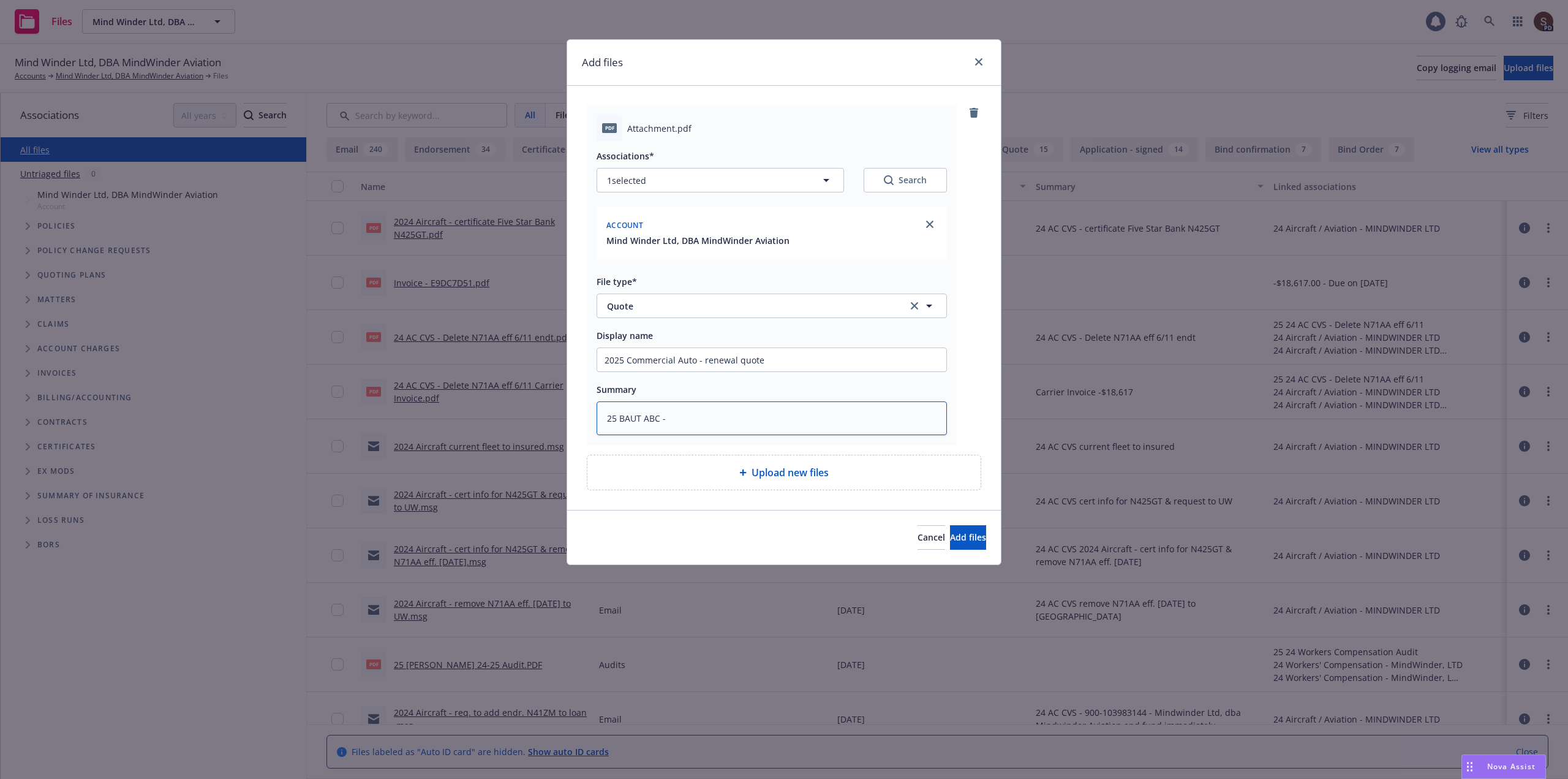
paste textarea "FALSE"
type textarea "x"
type textarea "25 BAUT ABC - FALSE"
type textarea "x"
type textarea "25 BAUT ABC - FALS"
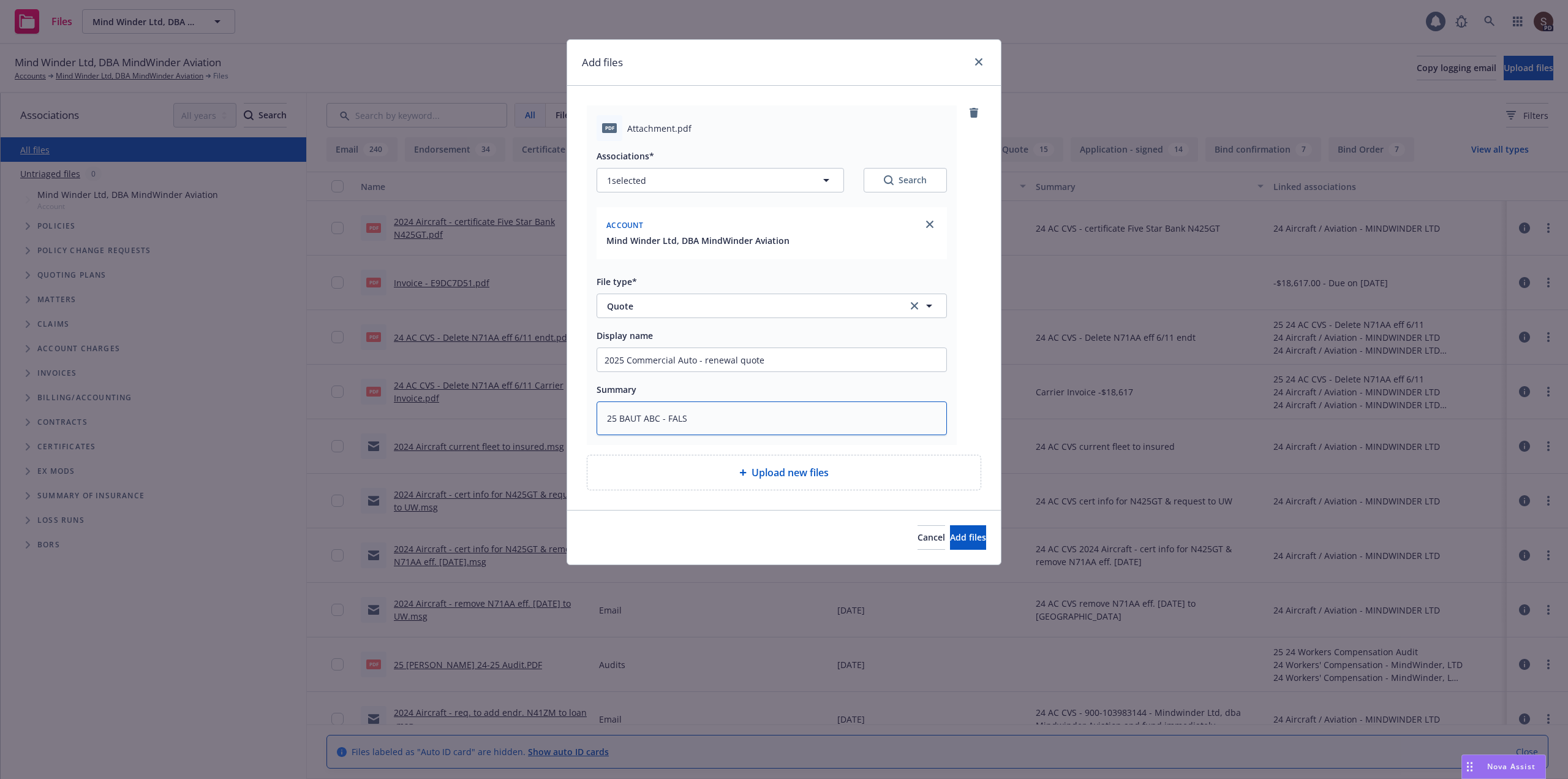
type textarea "x"
type textarea "25 BAUT ABC - FAL"
type textarea "x"
type textarea "25 BAUT ABC - FA"
type textarea "x"
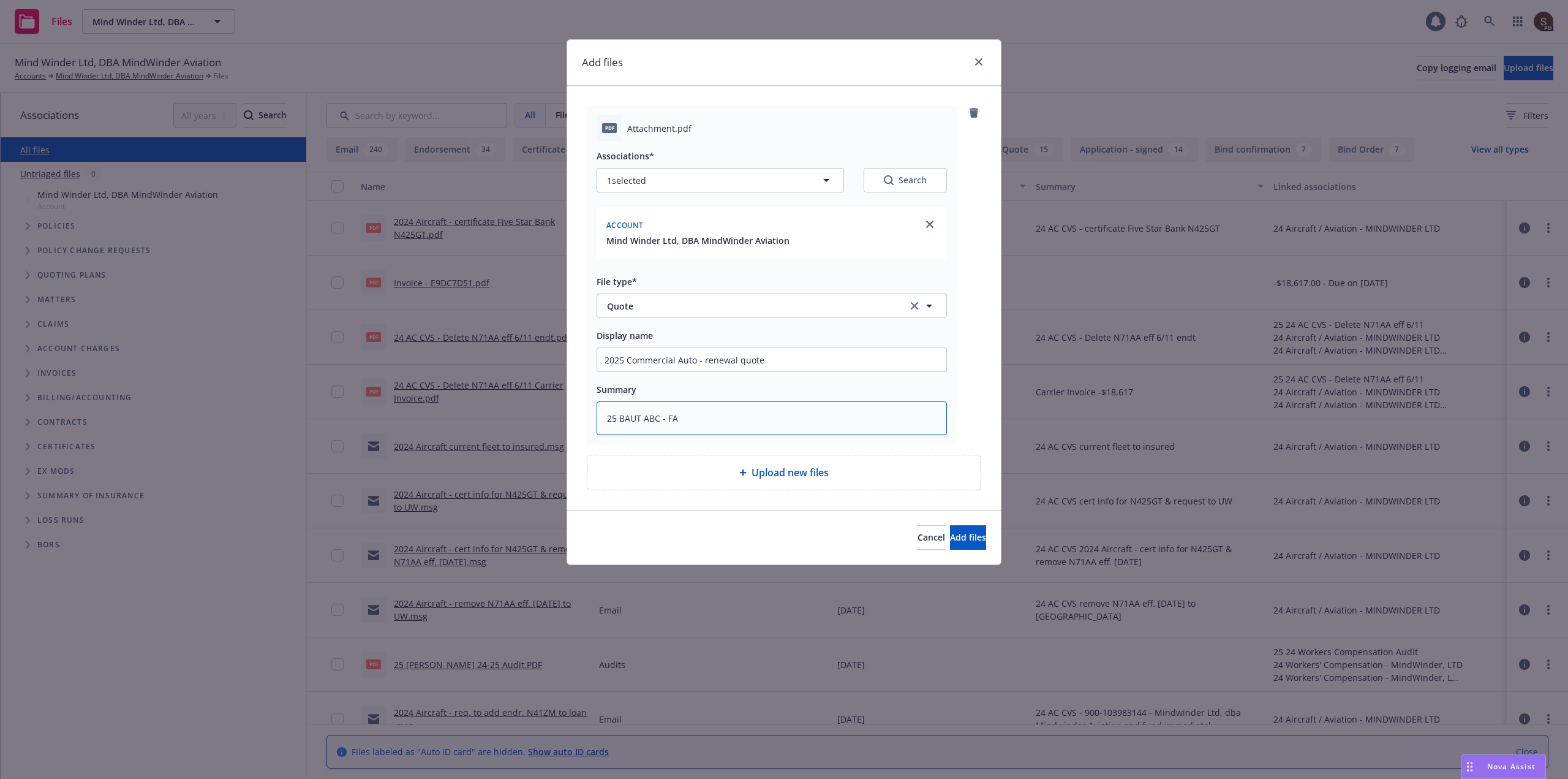
type textarea "25 BAUT ABC - F"
type textarea "x"
type textarea "25 BAUT ABC -"
drag, startPoint x: 702, startPoint y: 360, endPoint x: 805, endPoint y: 364, distance: 103.1
click at [805, 364] on input "2025 Commercial Auto - renewal quote" at bounding box center [772, 359] width 349 height 23
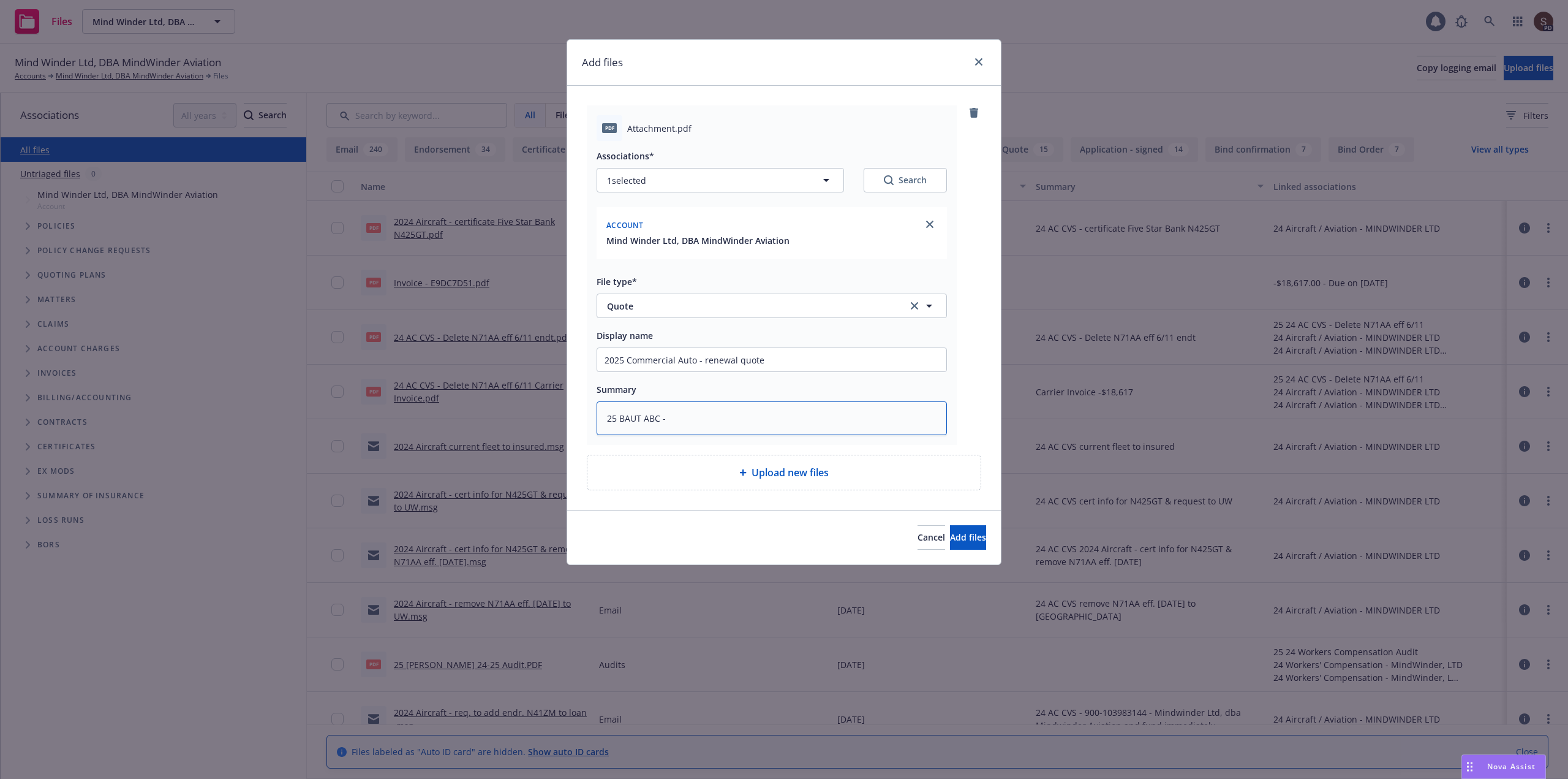
click at [722, 409] on textarea "25 BAUT ABC -" at bounding box center [772, 418] width 350 height 34
paste textarea "renewal quote"
type textarea "x"
type textarea "25 BAUT ABC - renewal quote"
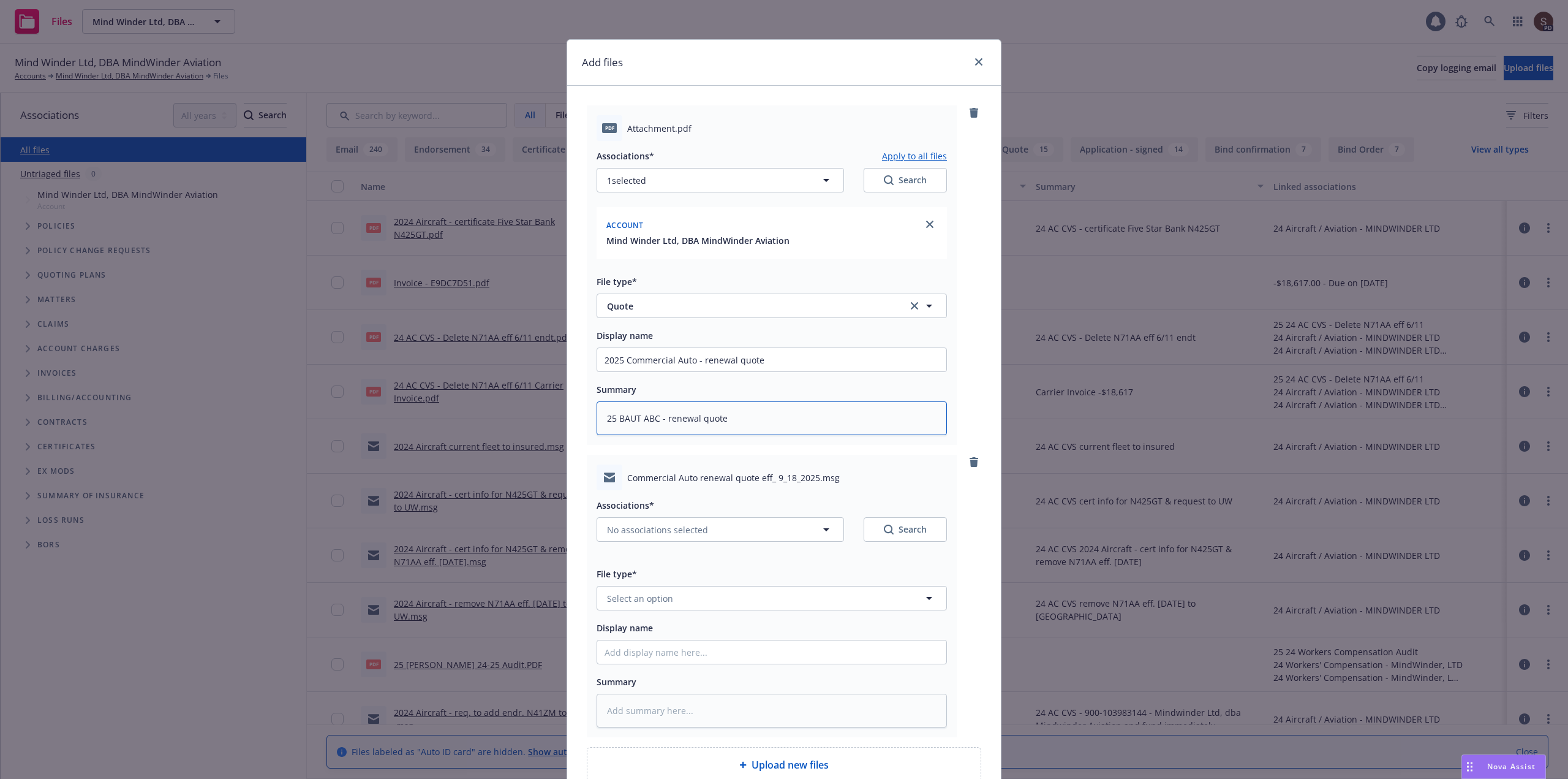
scroll to position [118, 0]
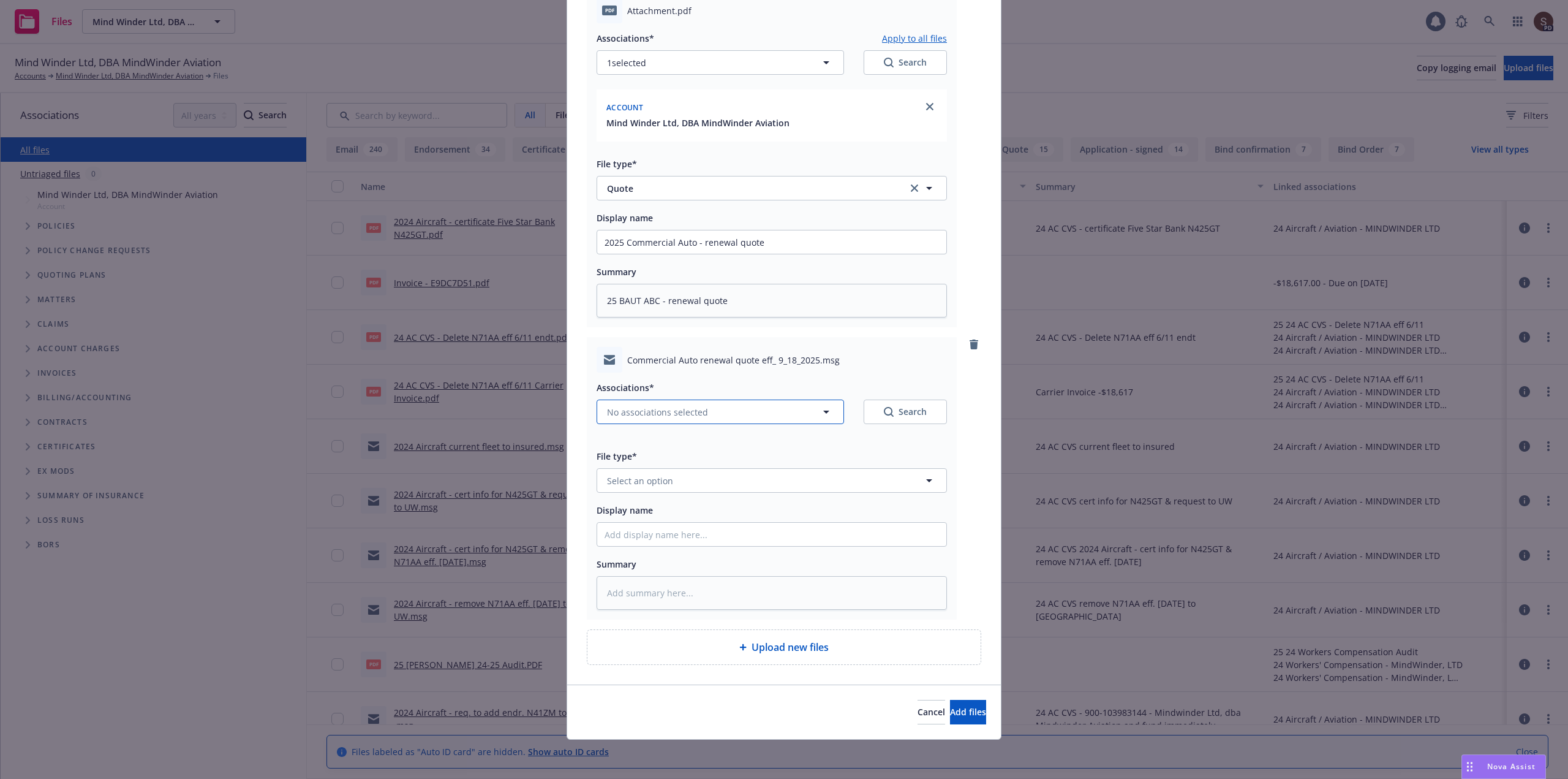
click at [824, 410] on icon "button" at bounding box center [826, 412] width 15 height 15
type textarea "x"
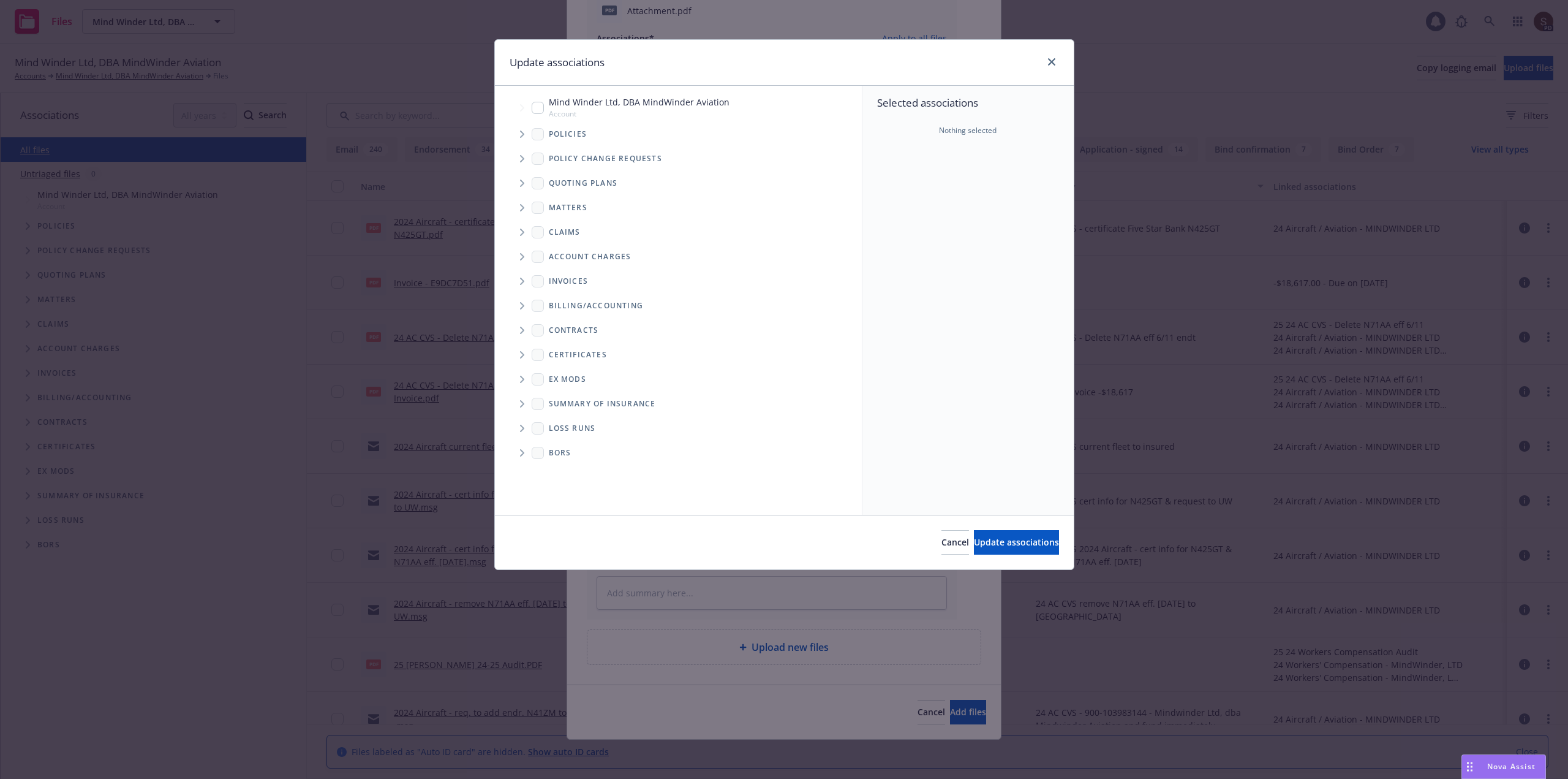
click at [540, 109] on input "Tree Example" at bounding box center [538, 108] width 13 height 13
checkbox input "true"
click at [1018, 539] on span "Update associations" at bounding box center [1016, 542] width 85 height 12
type textarea "x"
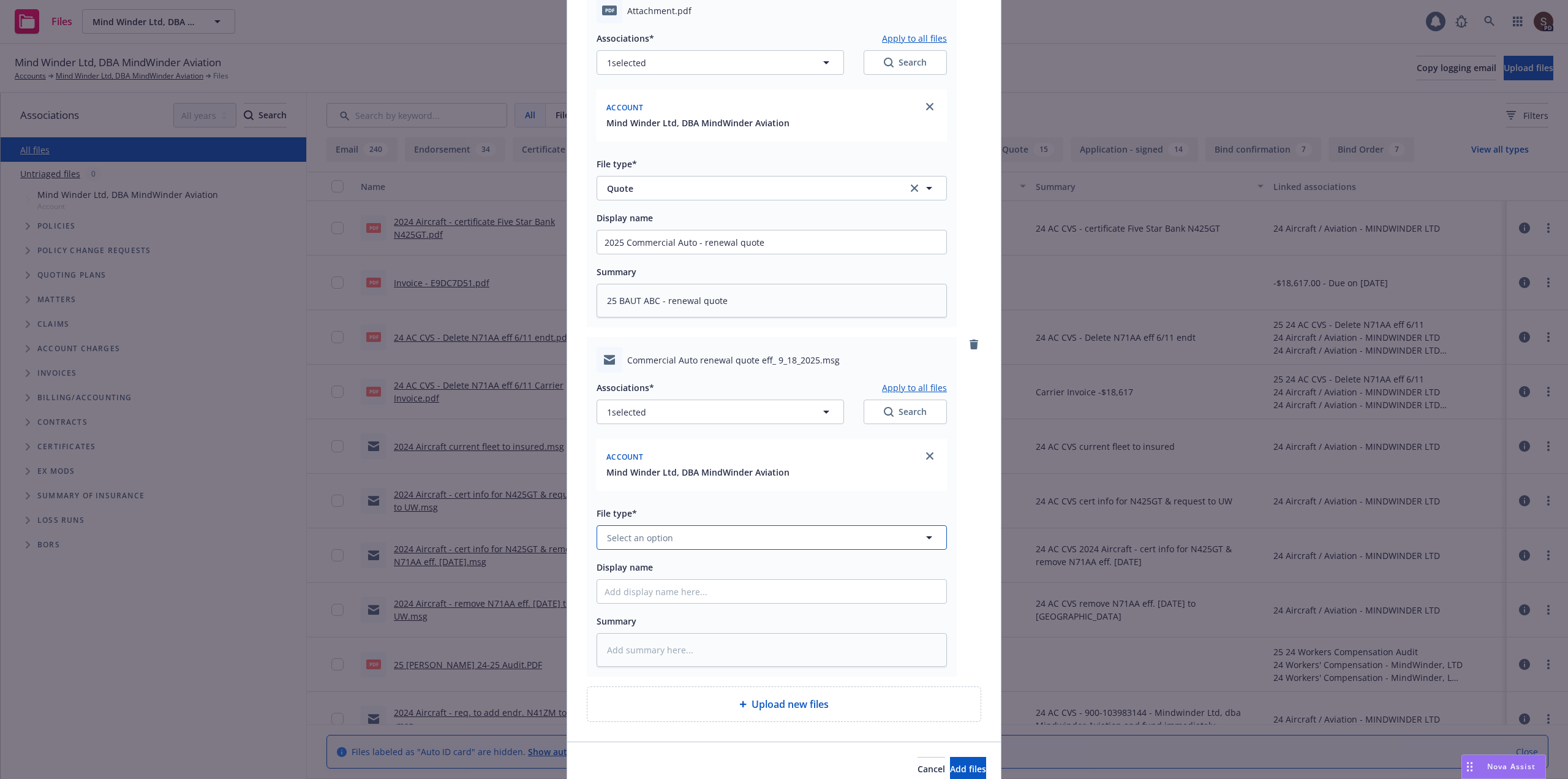
click at [629, 531] on span "Select an option" at bounding box center [640, 537] width 66 height 13
type input "email"
click at [609, 502] on span "Email" at bounding box center [620, 503] width 23 height 13
click at [617, 253] on input "Display name" at bounding box center [772, 242] width 349 height 23
type textarea "x"
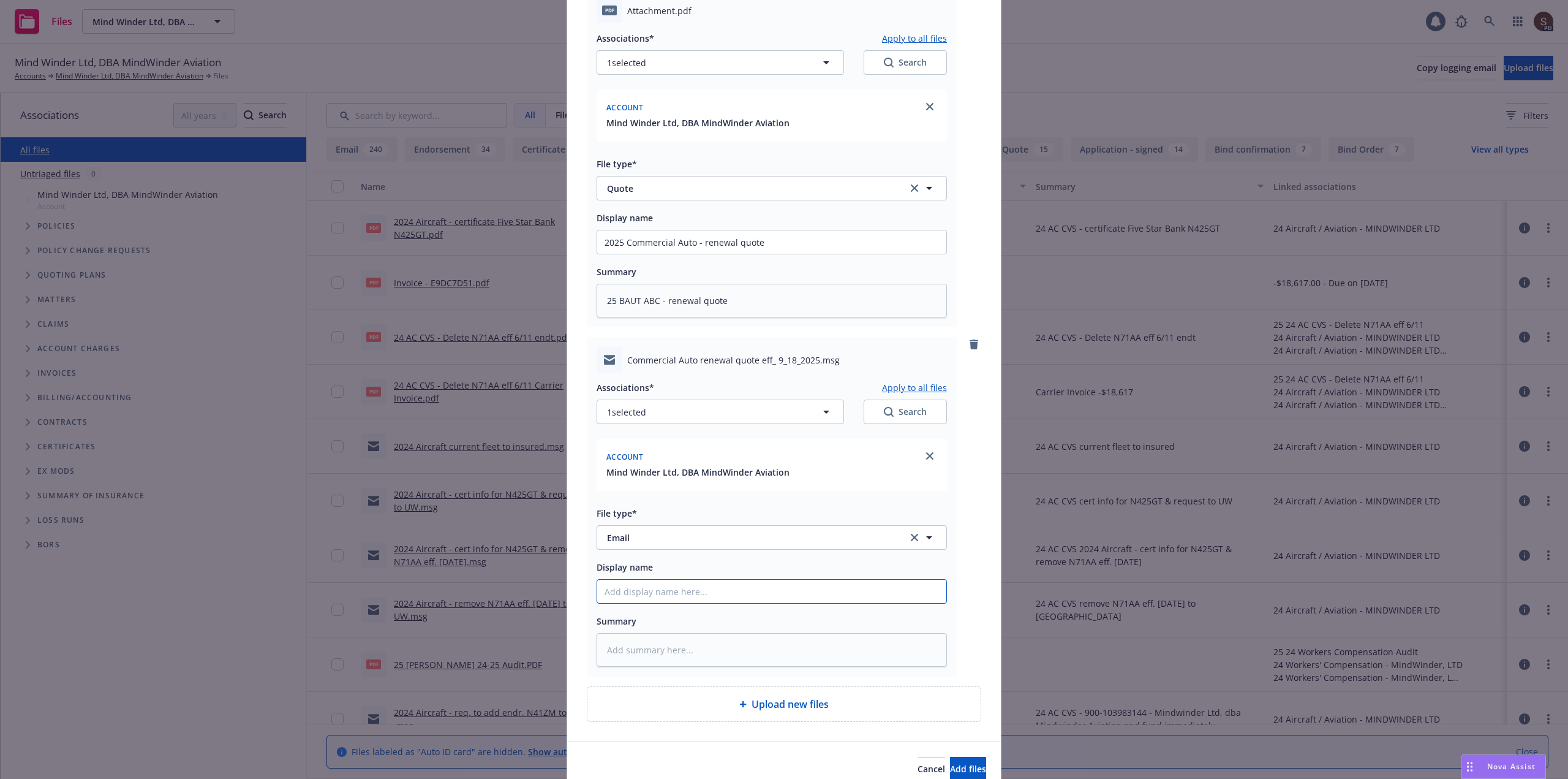
type input "2"
type textarea "x"
type input "20"
type textarea "x"
type input "202"
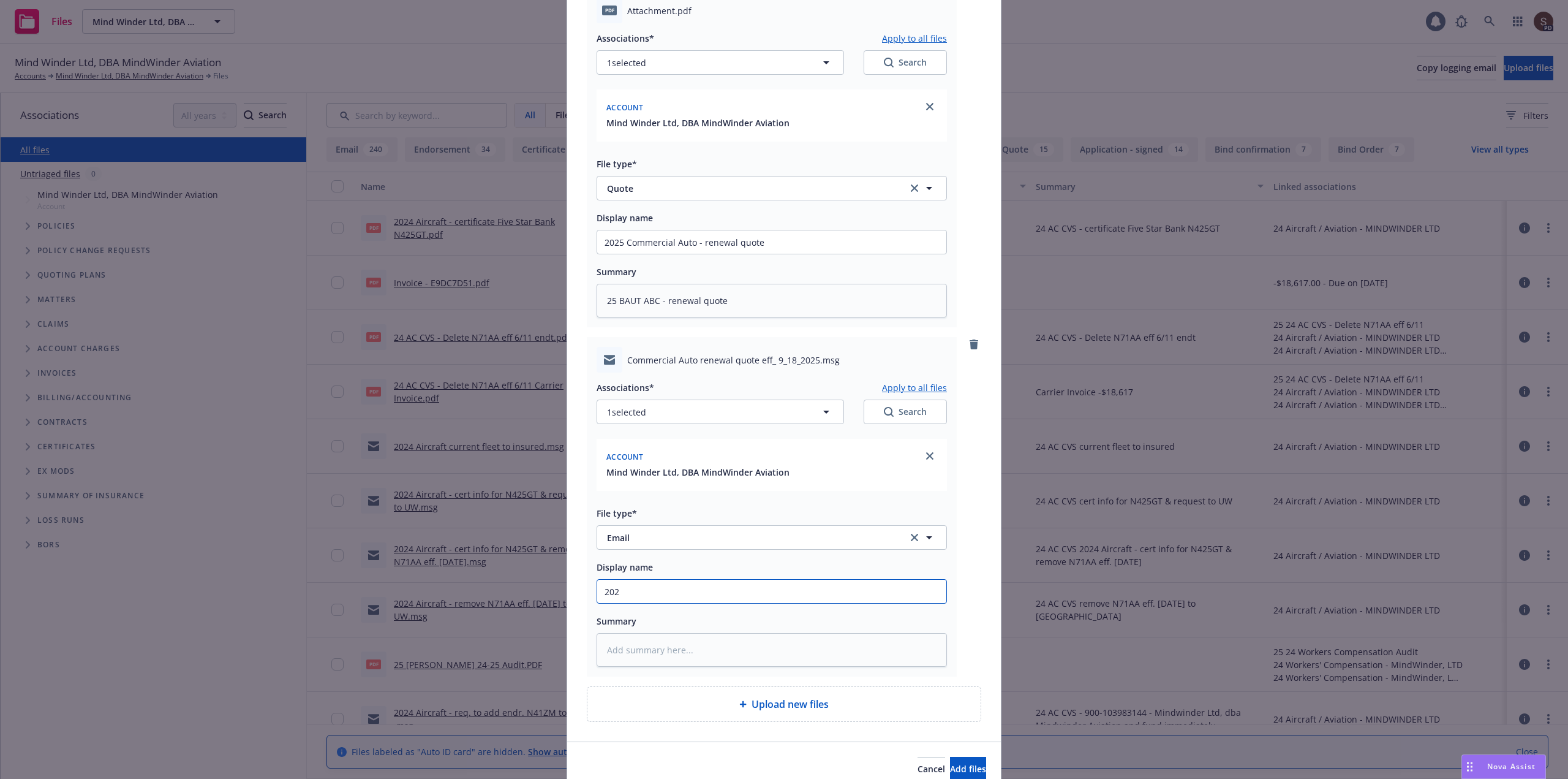
type textarea "x"
type input "2025"
type textarea "x"
type input "2025"
click at [655, 253] on input "2025" at bounding box center [772, 242] width 349 height 23
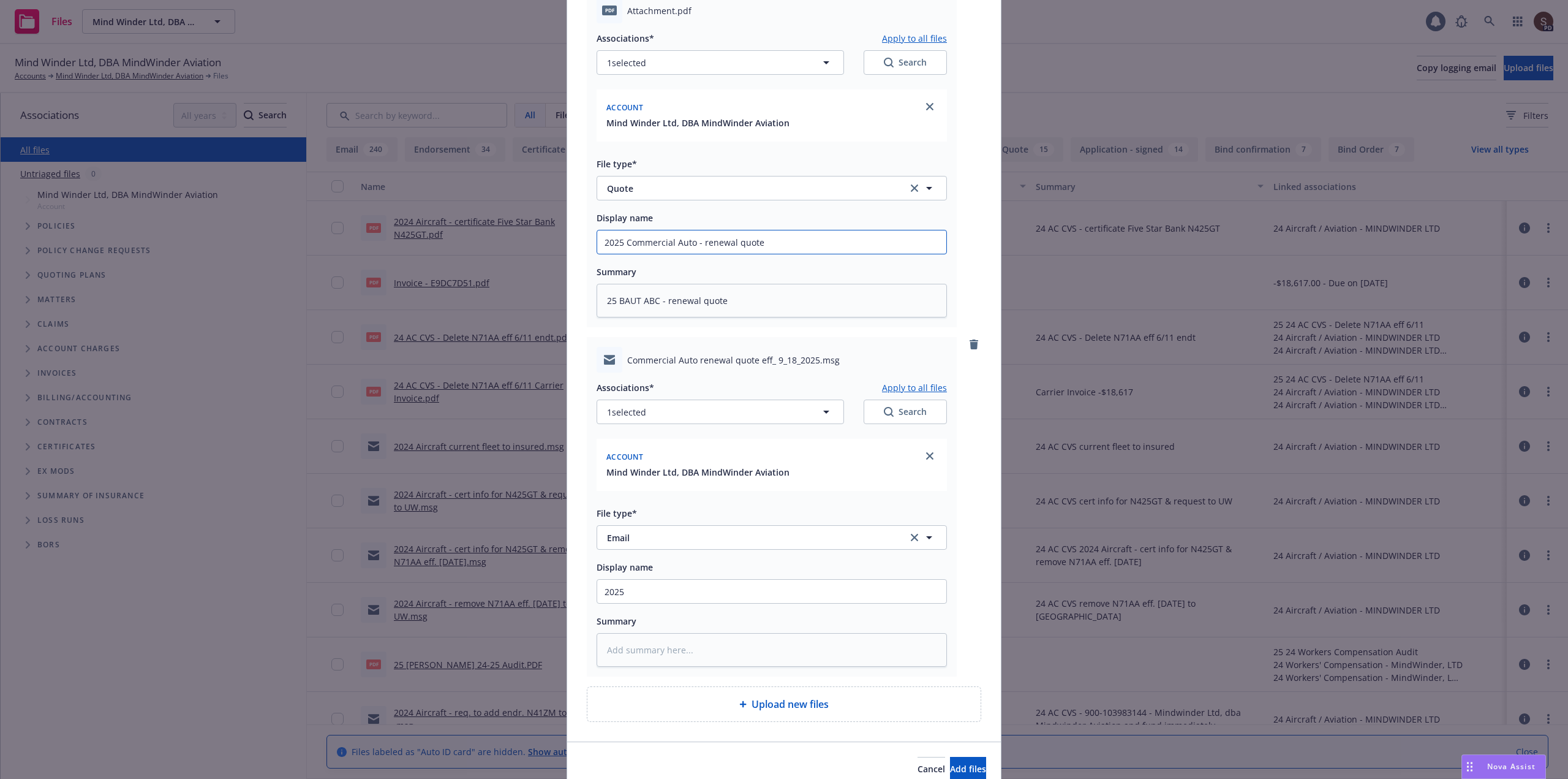
drag, startPoint x: 751, startPoint y: 240, endPoint x: 622, endPoint y: 238, distance: 129.0
click at [622, 238] on input "2025 Commercial Auto - renewal quote" at bounding box center [772, 242] width 349 height 23
click at [704, 253] on input "2025" at bounding box center [772, 242] width 349 height 23
paste input "Commercial Auto - renewal quote"
type textarea "x"
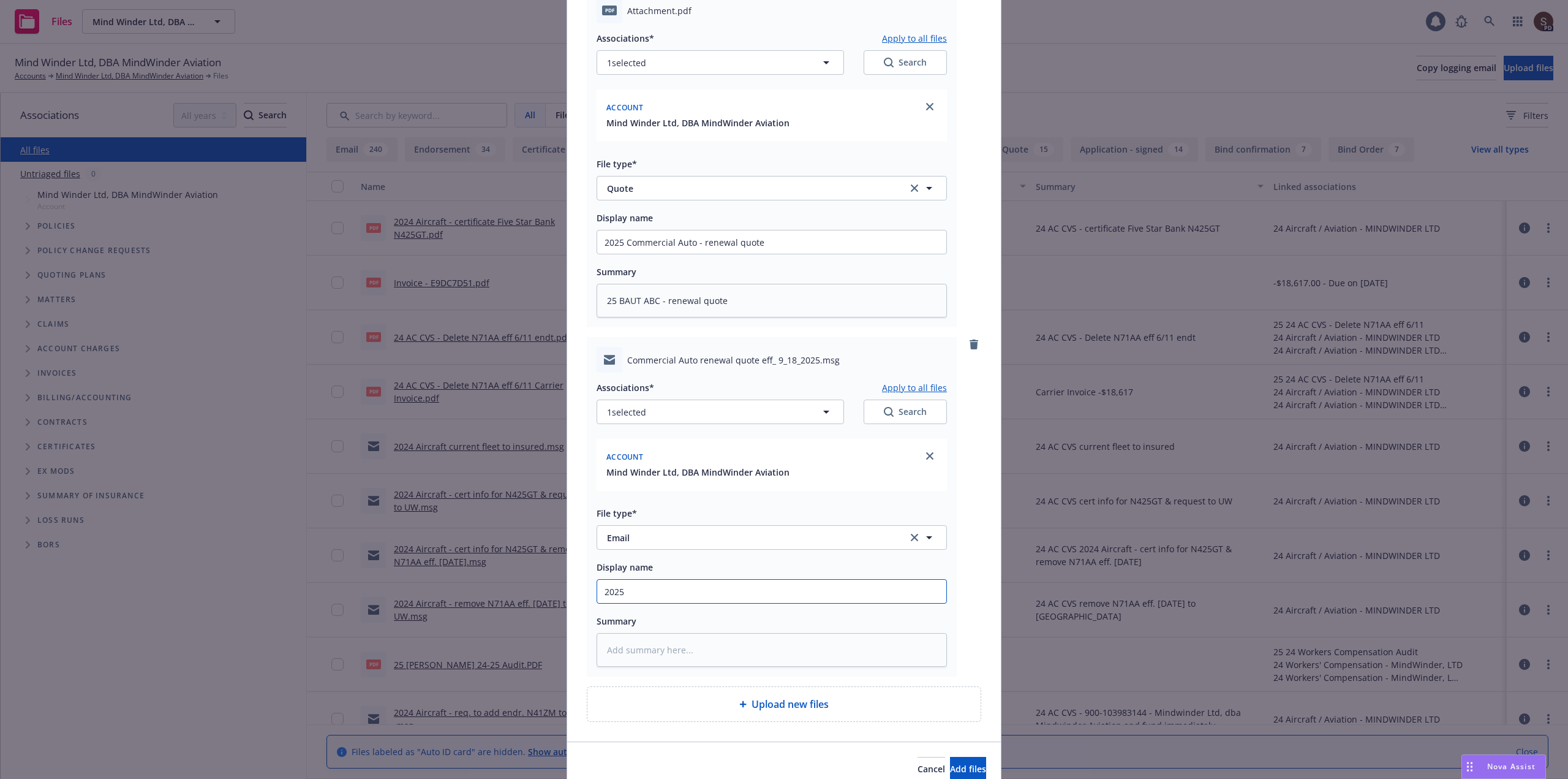
type input "2025 Commercial Auto - renewal quote"
type textarea "x"
type input "2025 Commercial Auto - renewal quote"
type textarea "x"
type input "2025 Commercial Auto - renewal quote t"
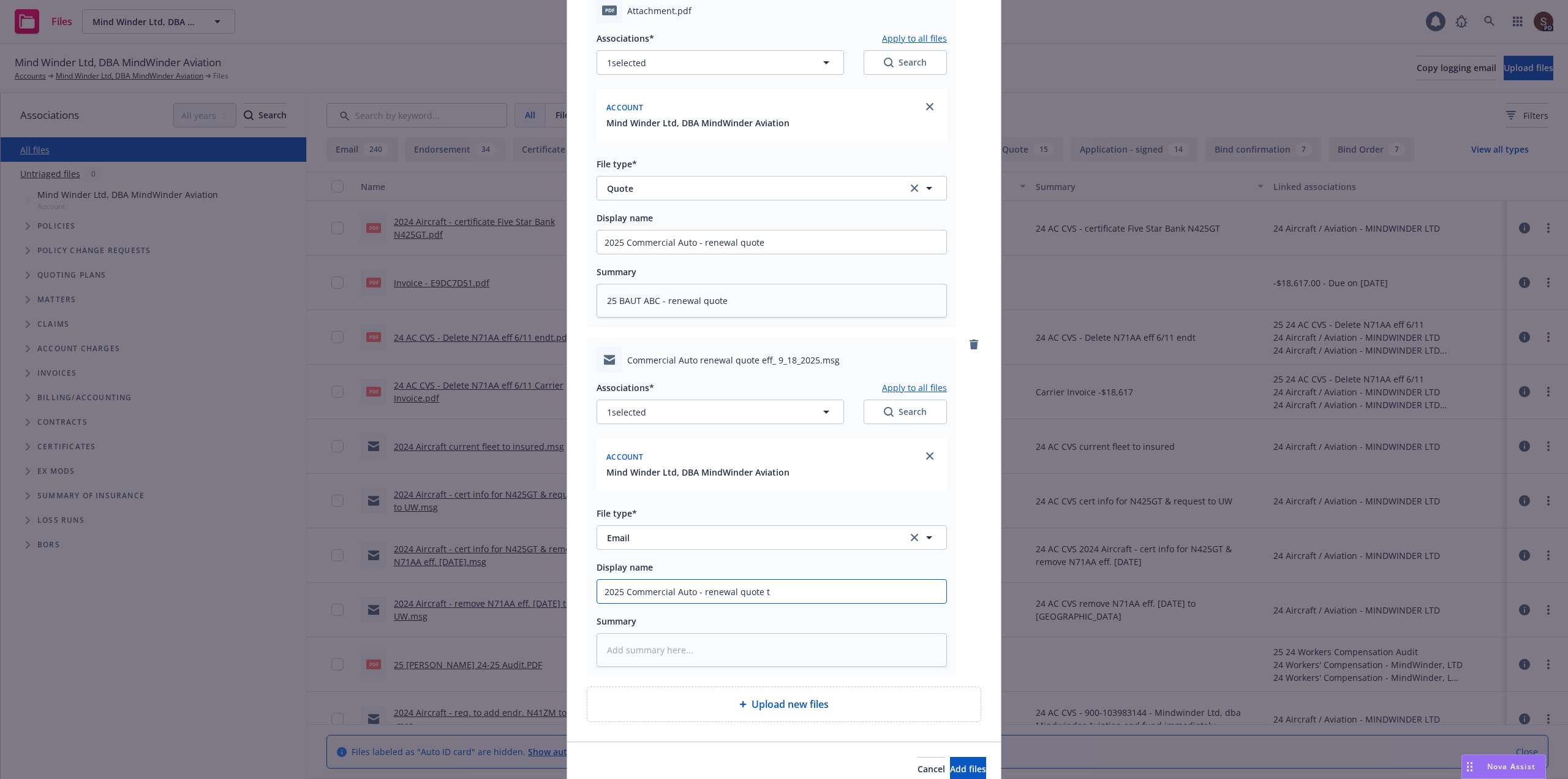
type textarea "x"
type input "2025 Commercial Auto - renewal quote to"
type textarea "x"
type input "2025 Commercial Auto - renewal quote to"
type textarea "x"
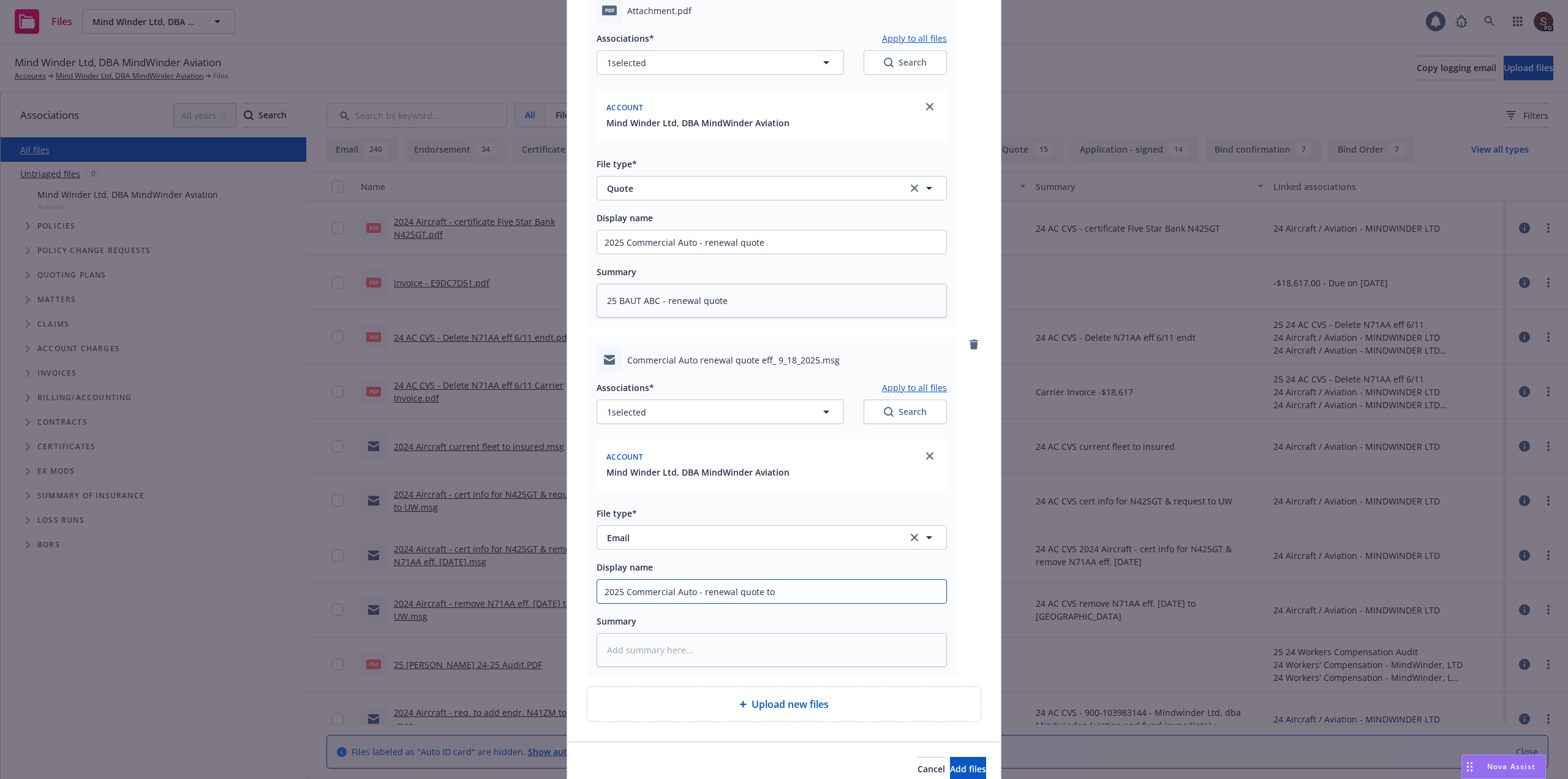
type input "2025 Commercial Auto - renewal quote to i"
type textarea "x"
type input "2025 Commercial Auto - renewal quote to in"
type textarea "x"
type input "2025 Commercial Auto - renewal quote to ins"
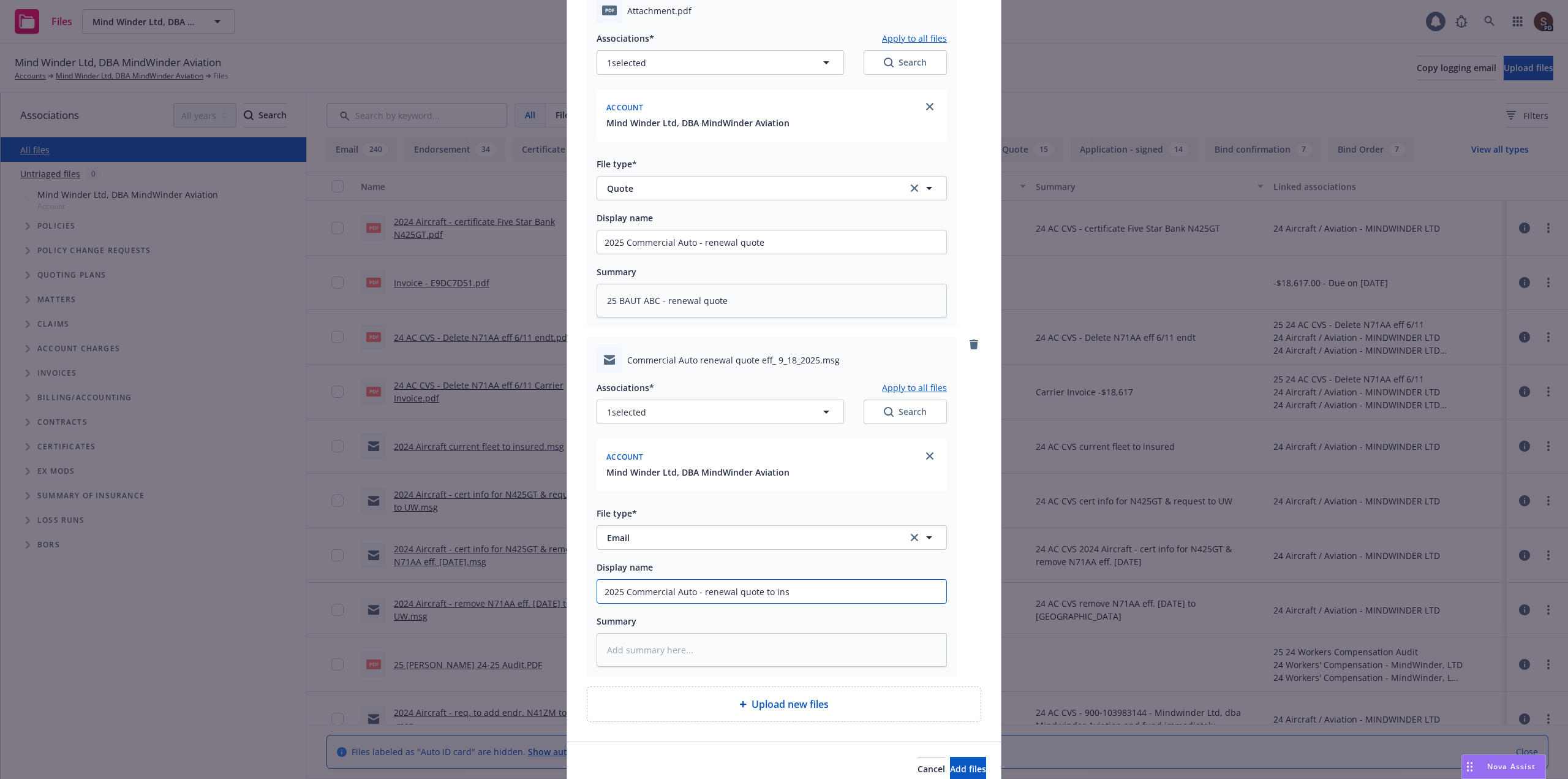
type textarea "x"
type input "2025 Commercial Auto - renewal quote to insu"
type textarea "x"
type input "2025 Commercial Auto - renewal quote to insur"
type textarea "x"
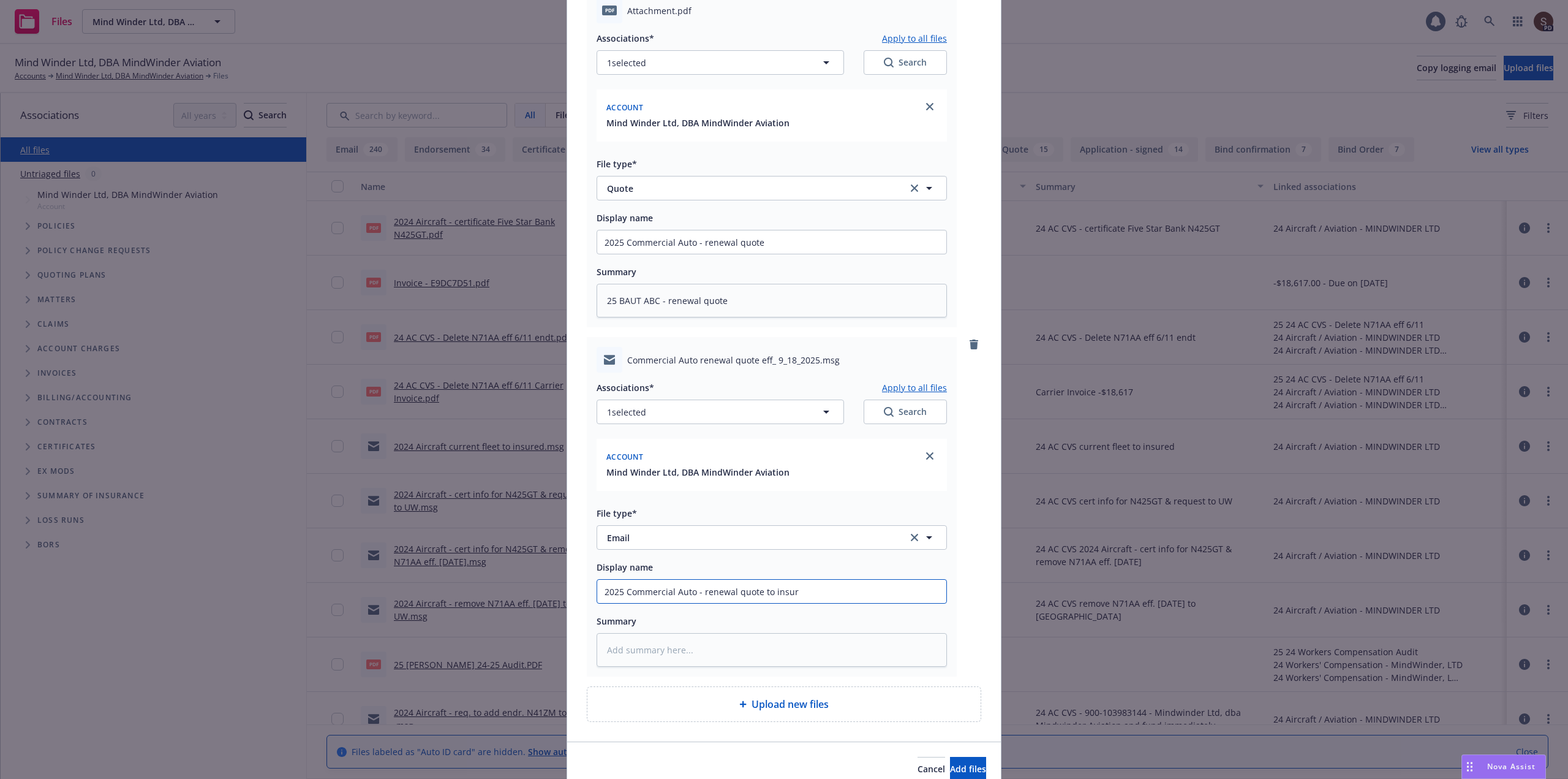
type input "2025 Commercial Auto - renewal quote to insure"
type textarea "x"
type input "2025 Commercial Auto - renewal quote to insured"
drag, startPoint x: 727, startPoint y: 304, endPoint x: 464, endPoint y: 313, distance: 263.2
click at [464, 313] on div "Add files pdf Attachment.pdf Associations* Apply to all files 1 selected Search…" at bounding box center [784, 389] width 1568 height 779
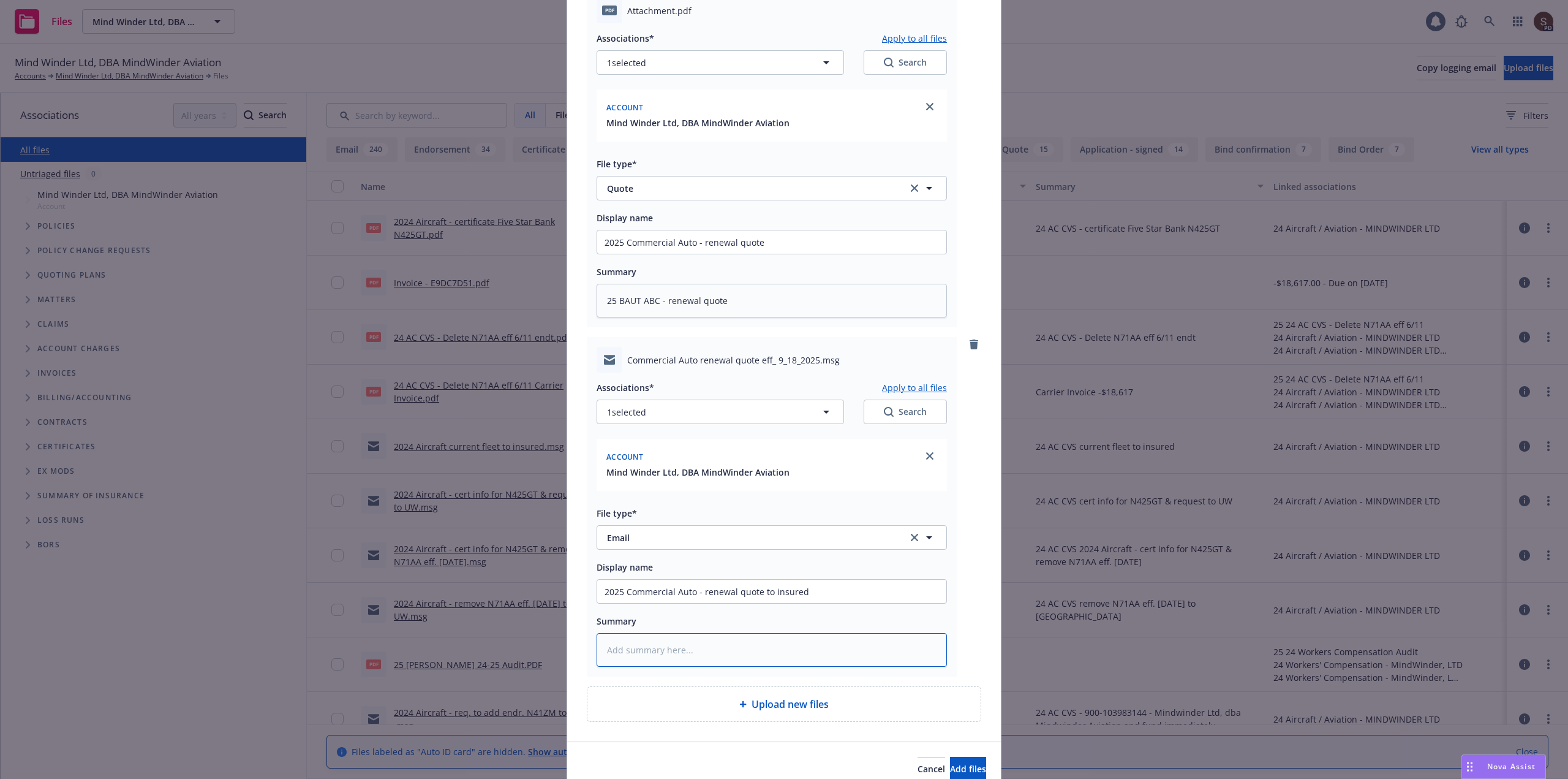
click at [674, 650] on textarea at bounding box center [772, 650] width 350 height 34
paste textarea "25 BAUT ABC - renewal quote"
type textarea "x"
type textarea "25 BAUT ABC - renewal quote"
type textarea "x"
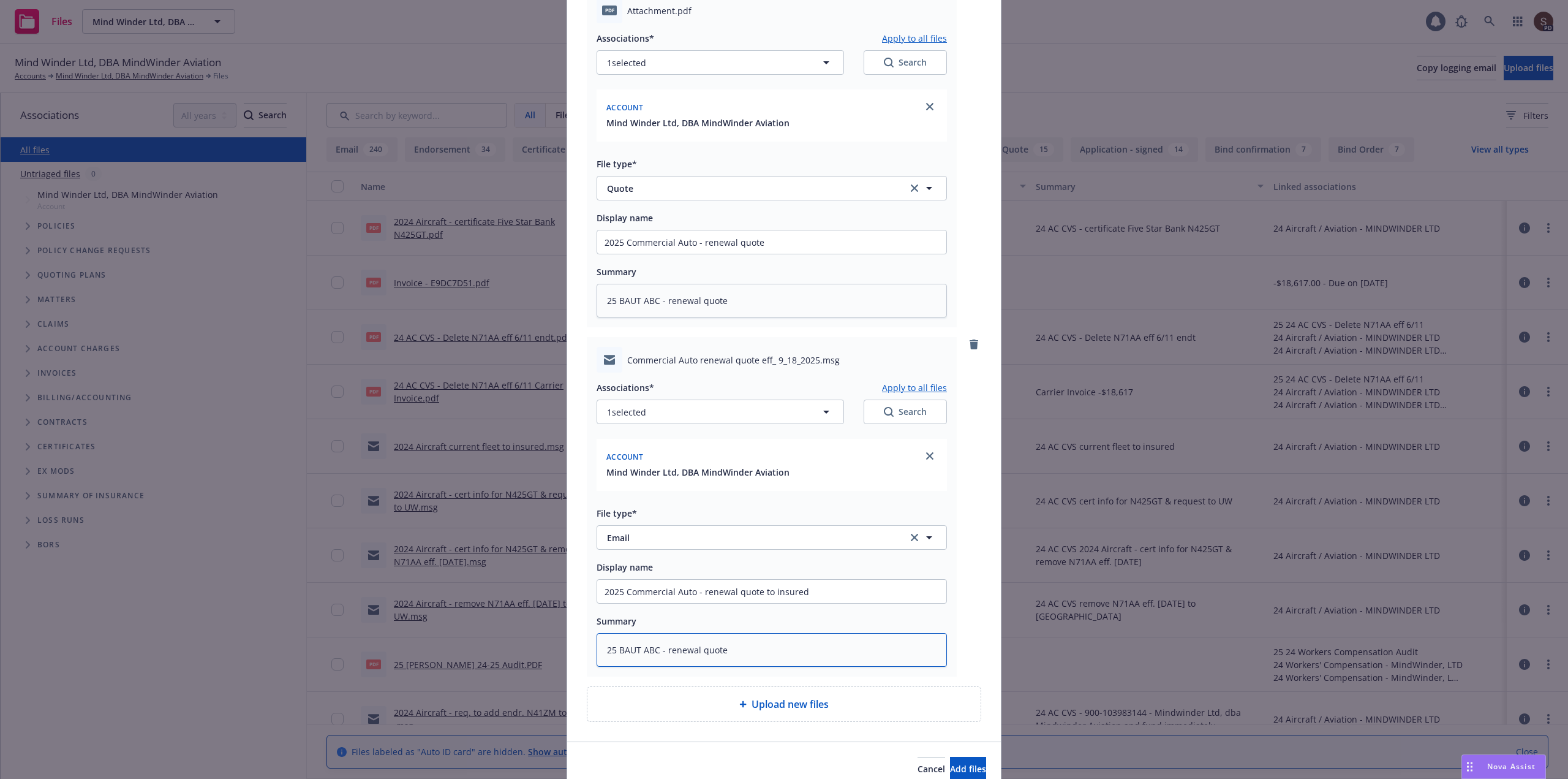
type textarea "25 BAUT ABC - renewal quote"
type textarea "x"
type textarea "25 BAUT ABC - renewal quote t"
type textarea "x"
type textarea "25 BAUT ABC - renewal quote to"
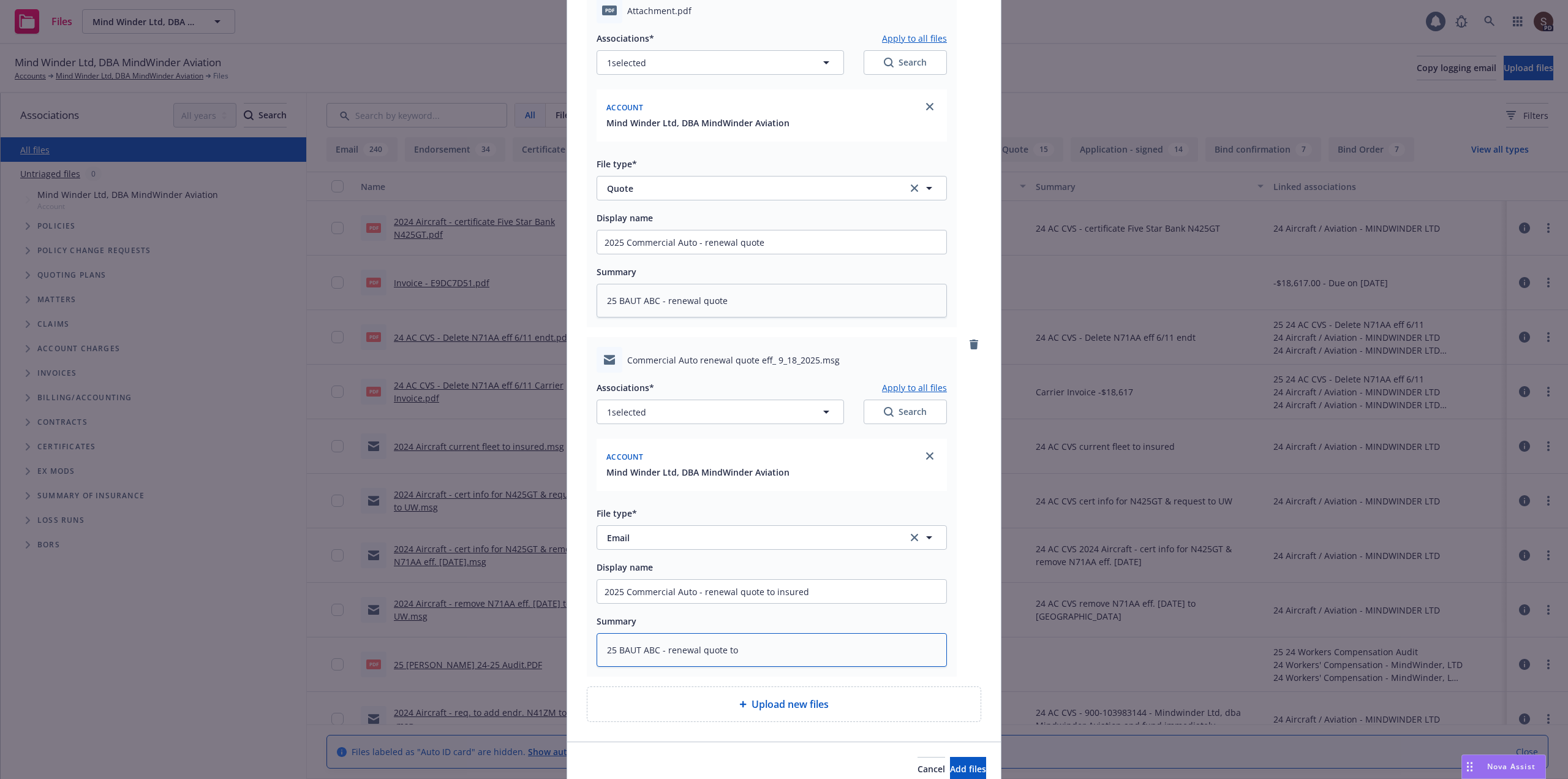
type textarea "x"
type textarea "25 BAUT ABC - renewal quote to"
type textarea "x"
type textarea "25 BAUT ABC - renewal quote to i"
type textarea "x"
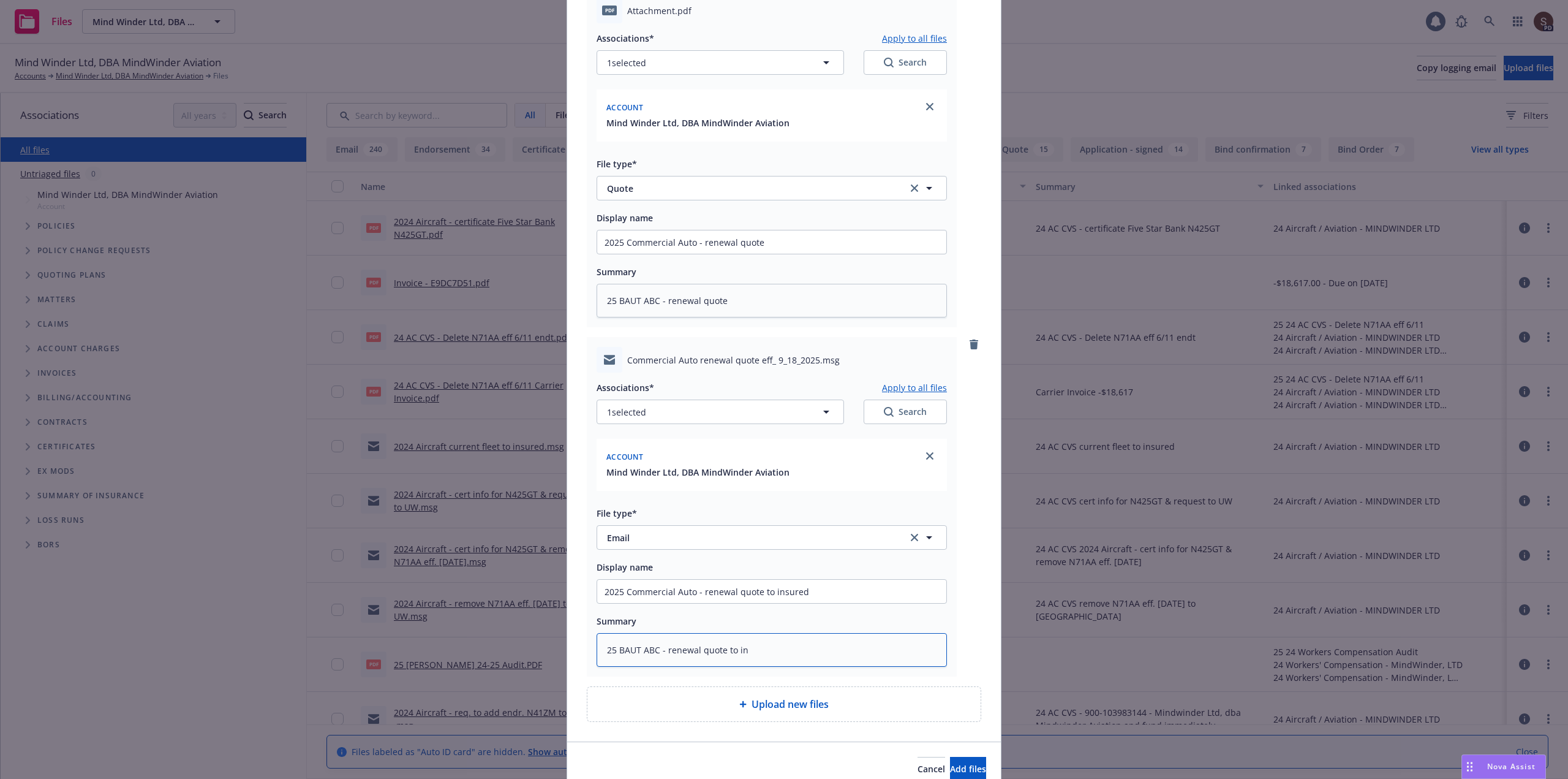
type textarea "25 BAUT ABC - renewal quote to ins"
type textarea "x"
type textarea "25 BAUT ABC - renewal quote to insu"
type textarea "x"
type textarea "25 BAUT ABC - renewal quote to insur"
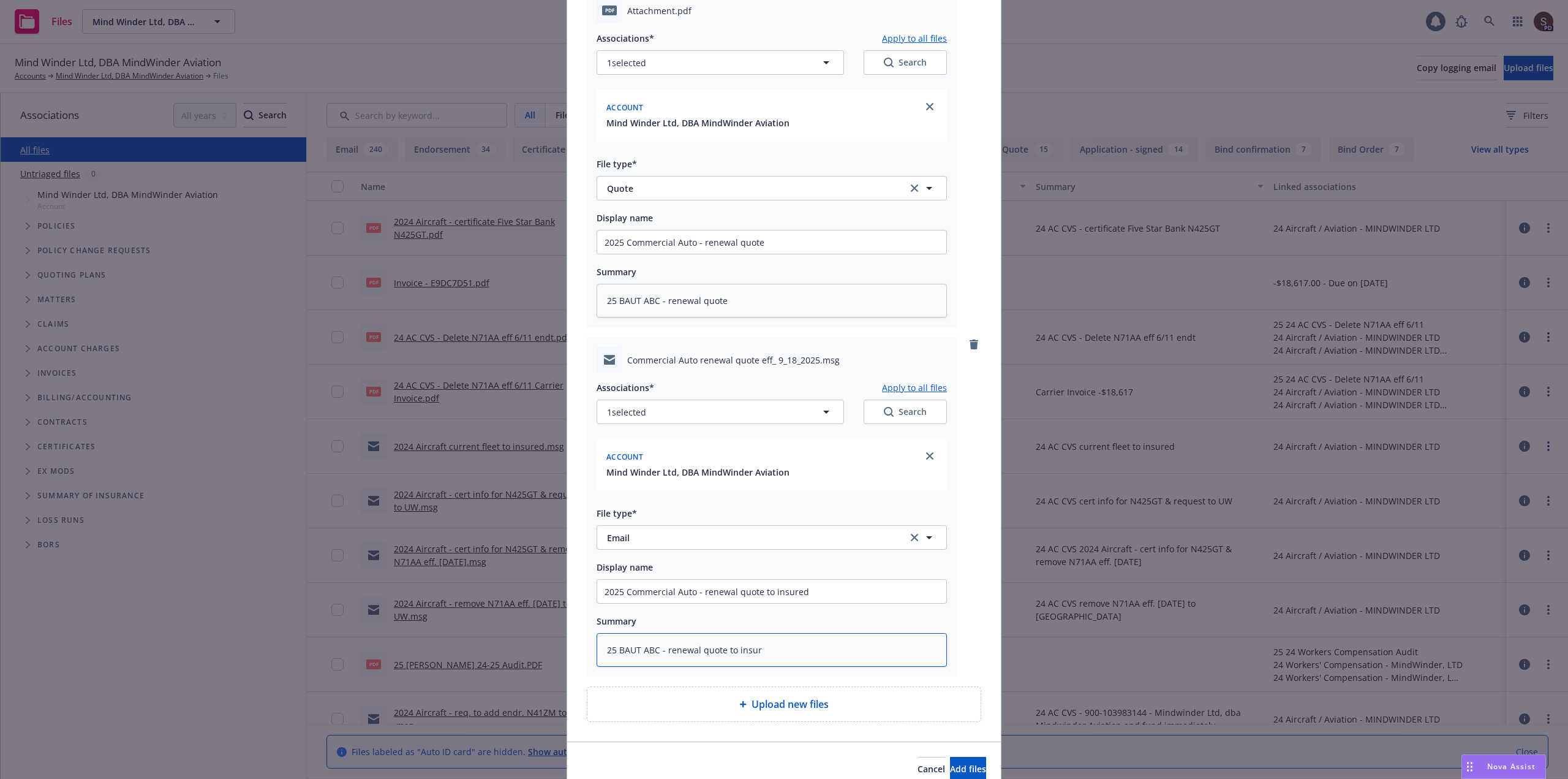
type textarea "x"
type textarea "25 BAUT ABC - renewal quote to insure"
type textarea "x"
type textarea "25 BAUT ABC - renewal quote to insured"
click at [950, 763] on span "Add files" at bounding box center [968, 768] width 36 height 12
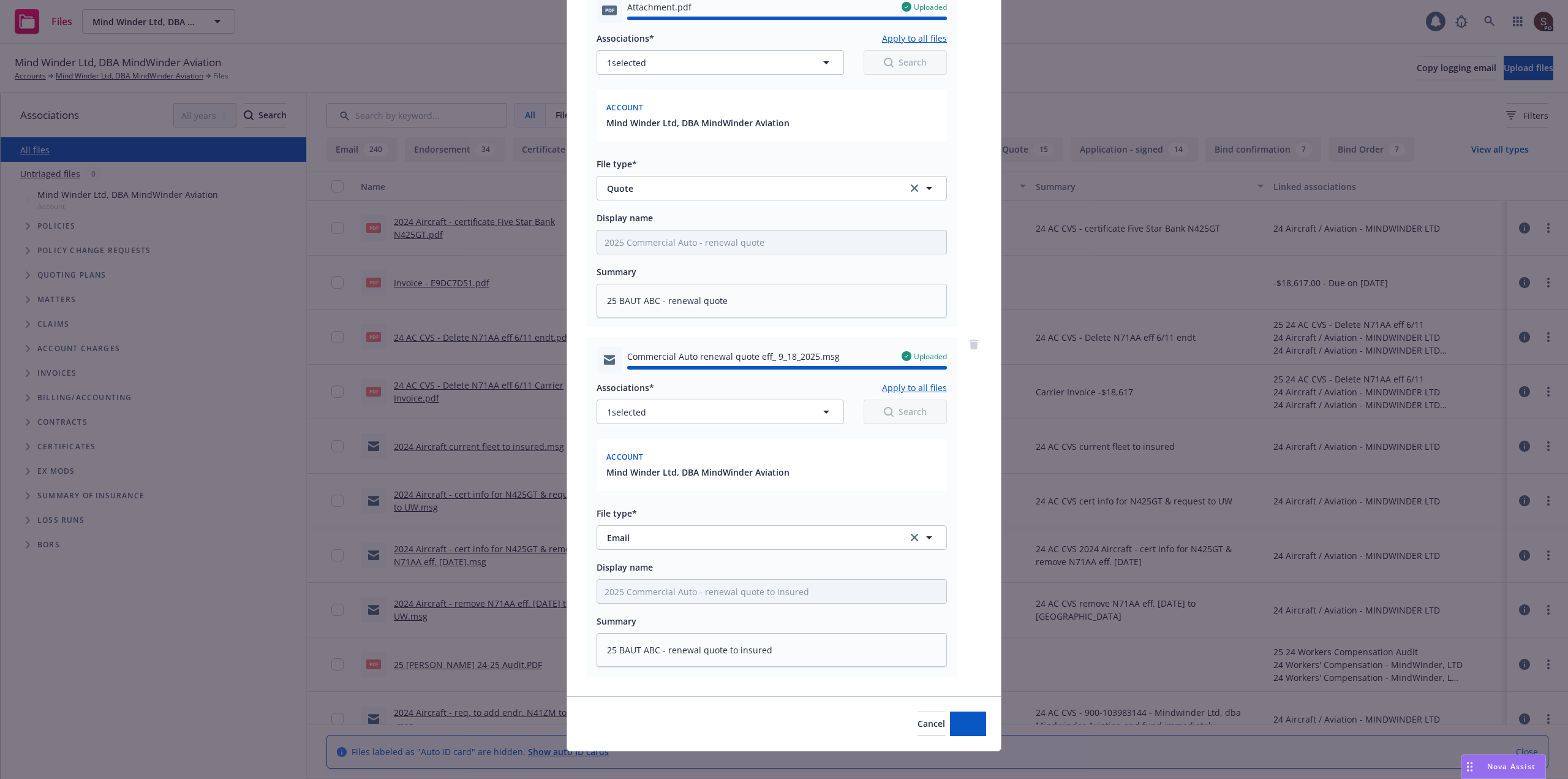
type textarea "x"
